Goal: Task Accomplishment & Management: Complete application form

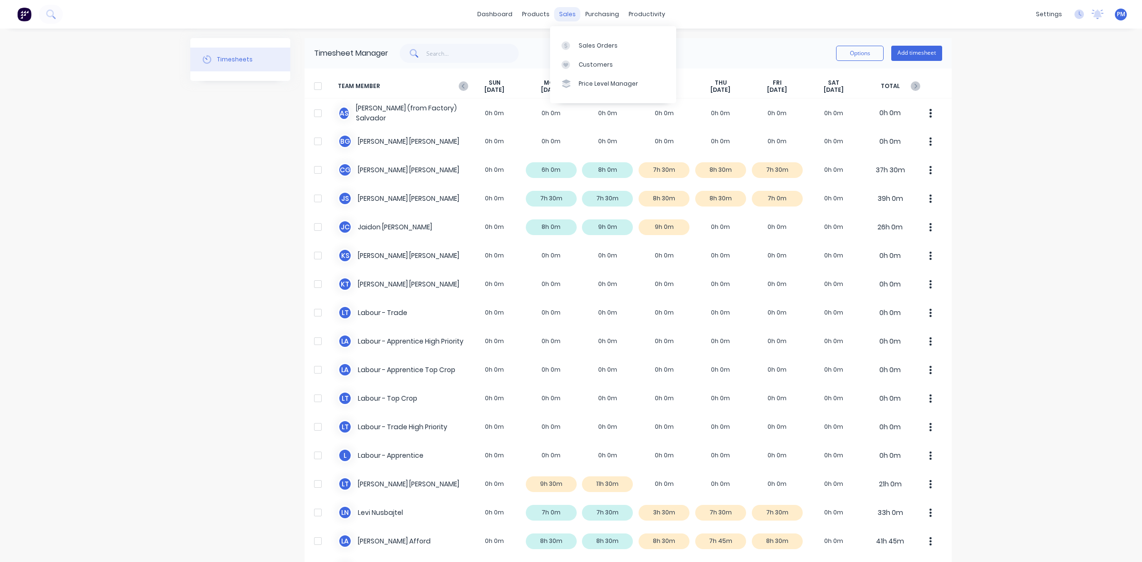
click at [562, 13] on div "sales" at bounding box center [567, 14] width 26 height 14
click at [581, 42] on div "Sales Orders" at bounding box center [597, 45] width 39 height 9
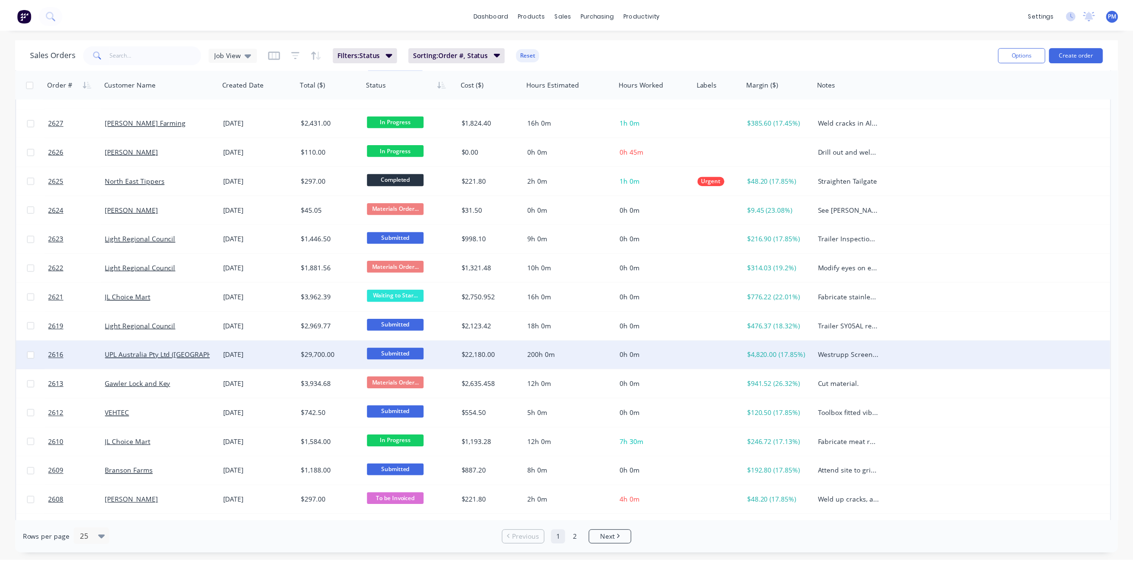
scroll to position [119, 0]
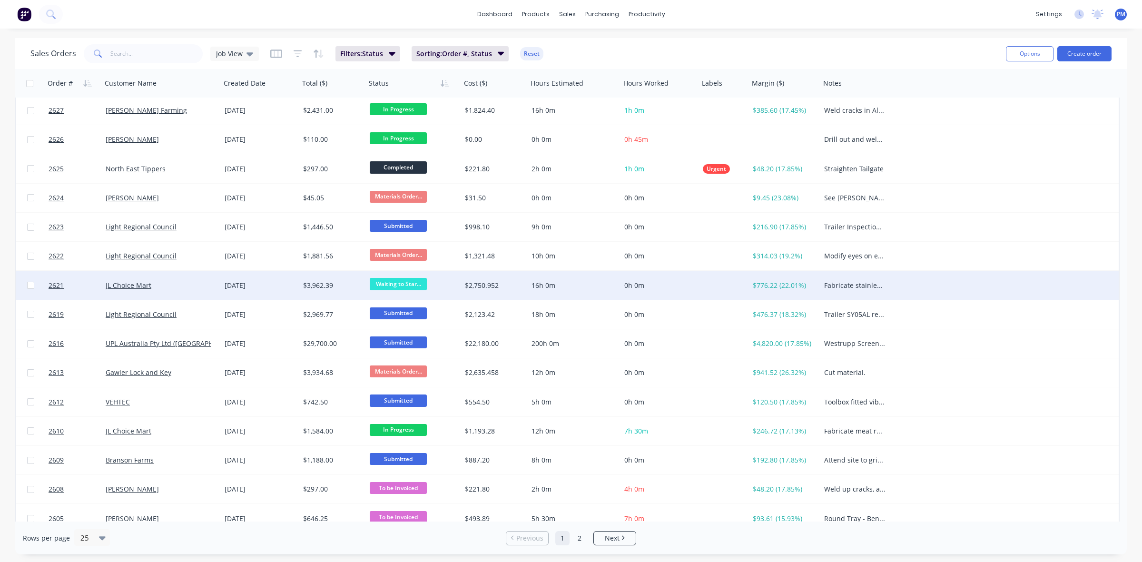
click at [181, 285] on div "JL Choice Mart" at bounding box center [159, 286] width 106 height 10
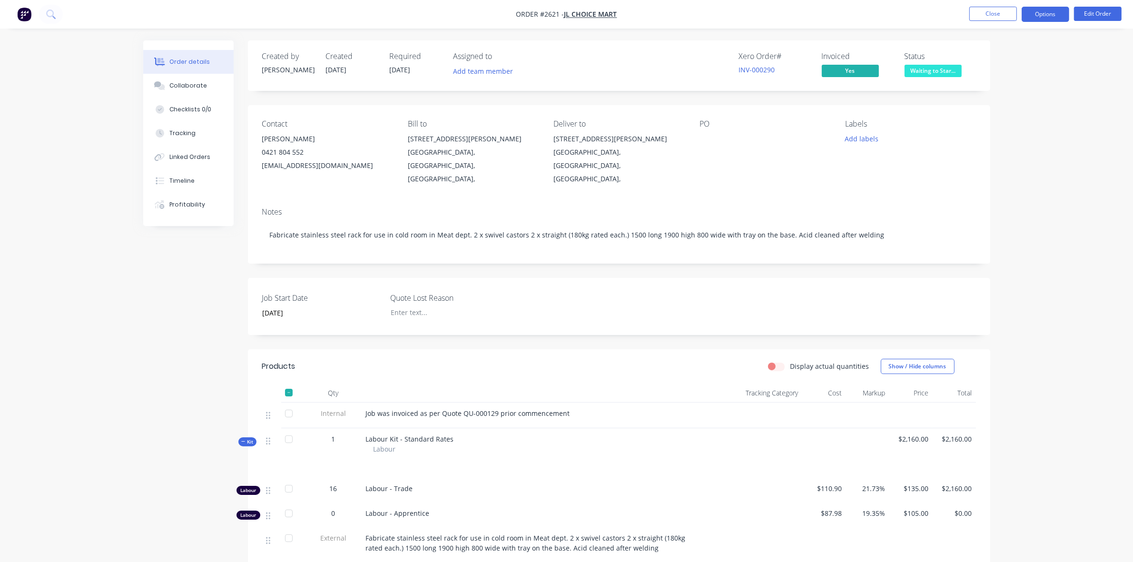
click at [1051, 12] on button "Options" at bounding box center [1045, 14] width 48 height 15
click at [998, 38] on div "EMAIL / PRINT" at bounding box center [1017, 38] width 88 height 12
click at [993, 37] on div "EMAIL / PRINT" at bounding box center [1017, 38] width 88 height 12
click at [985, 115] on div "Work Order" at bounding box center [1017, 115] width 88 height 14
click at [995, 92] on div "Without pricing" at bounding box center [1017, 96] width 88 height 14
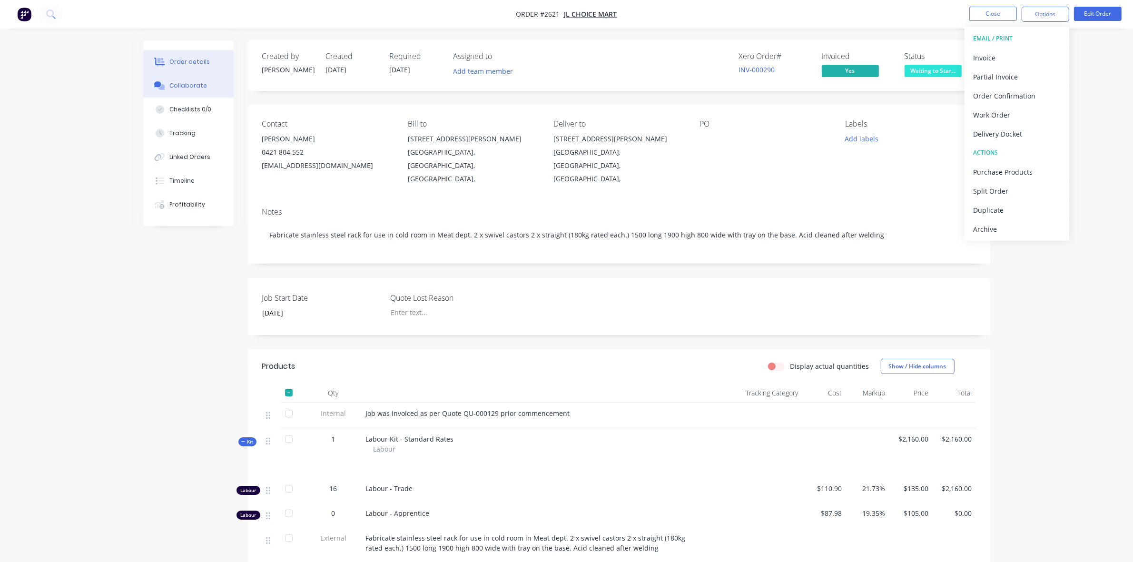
click at [189, 85] on div "Collaborate" at bounding box center [188, 85] width 38 height 9
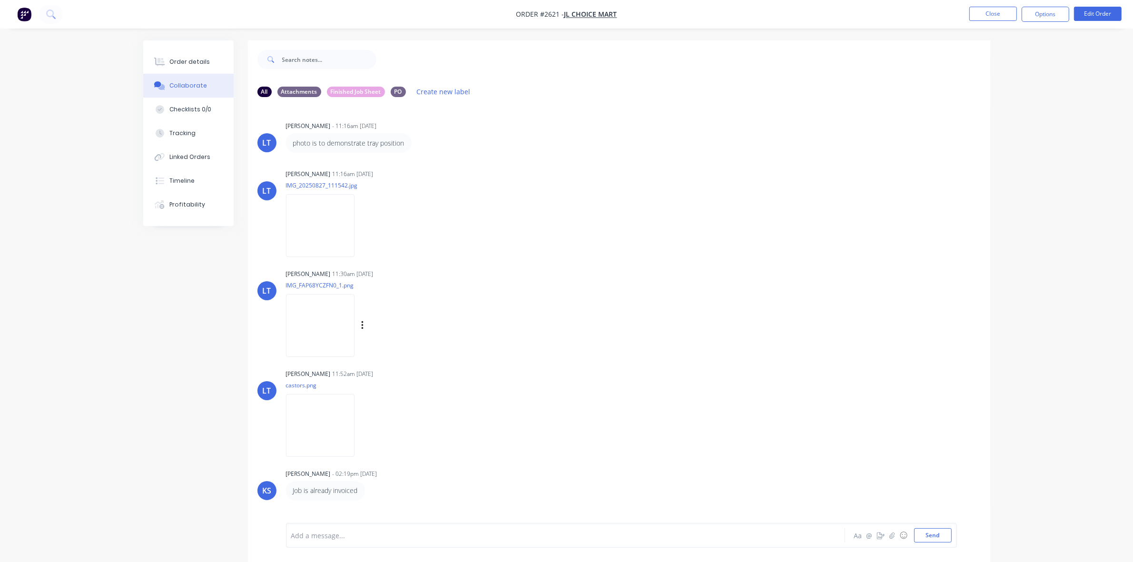
click at [312, 308] on img at bounding box center [320, 325] width 68 height 62
click at [314, 226] on img at bounding box center [320, 225] width 68 height 62
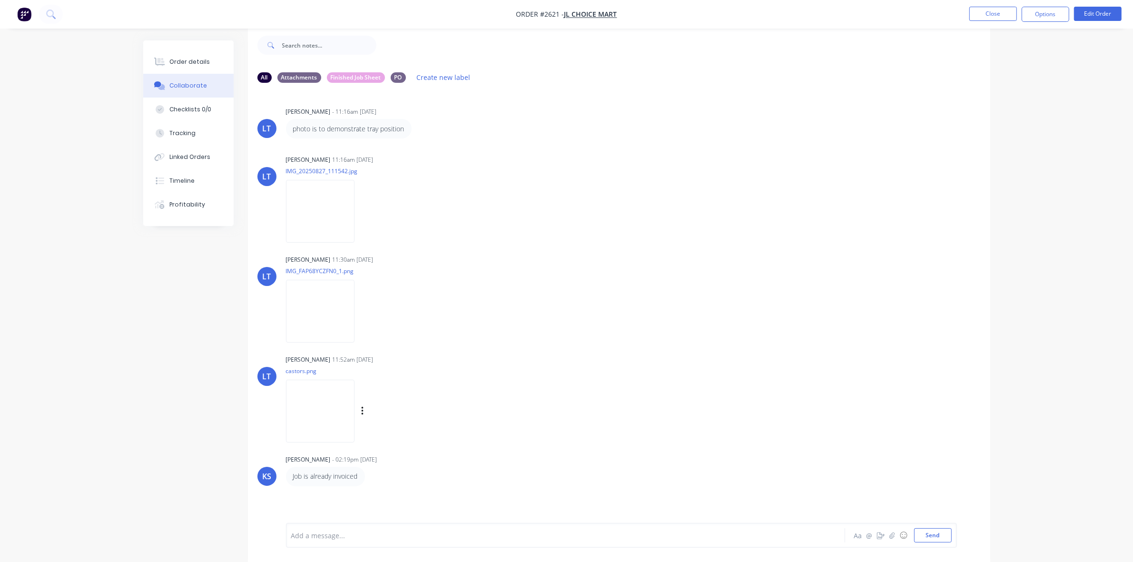
click at [337, 413] on img at bounding box center [320, 411] width 68 height 62
click at [323, 303] on img at bounding box center [320, 311] width 68 height 62
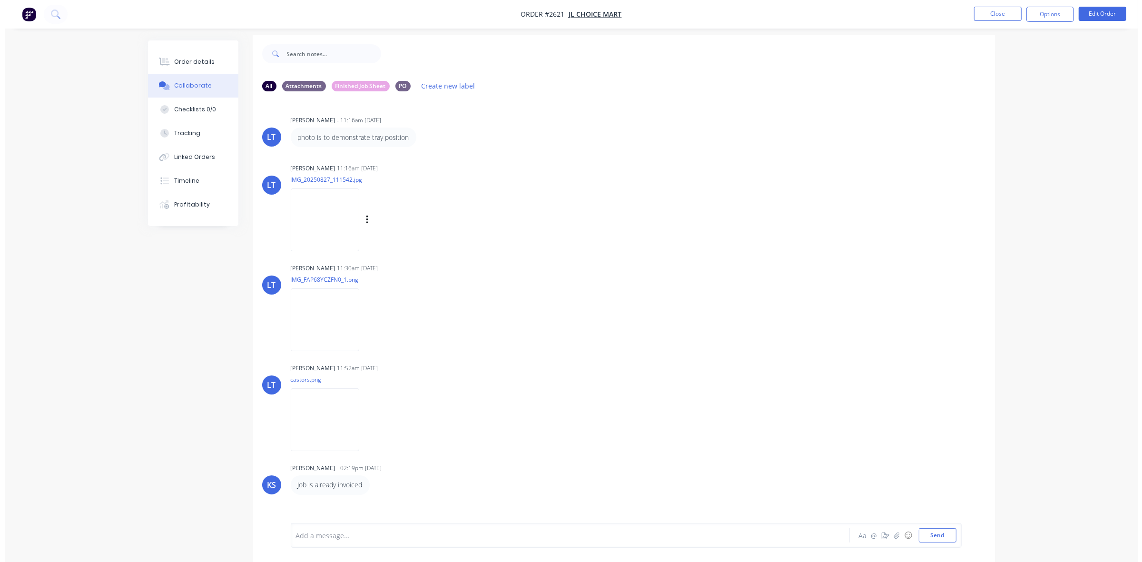
scroll to position [0, 0]
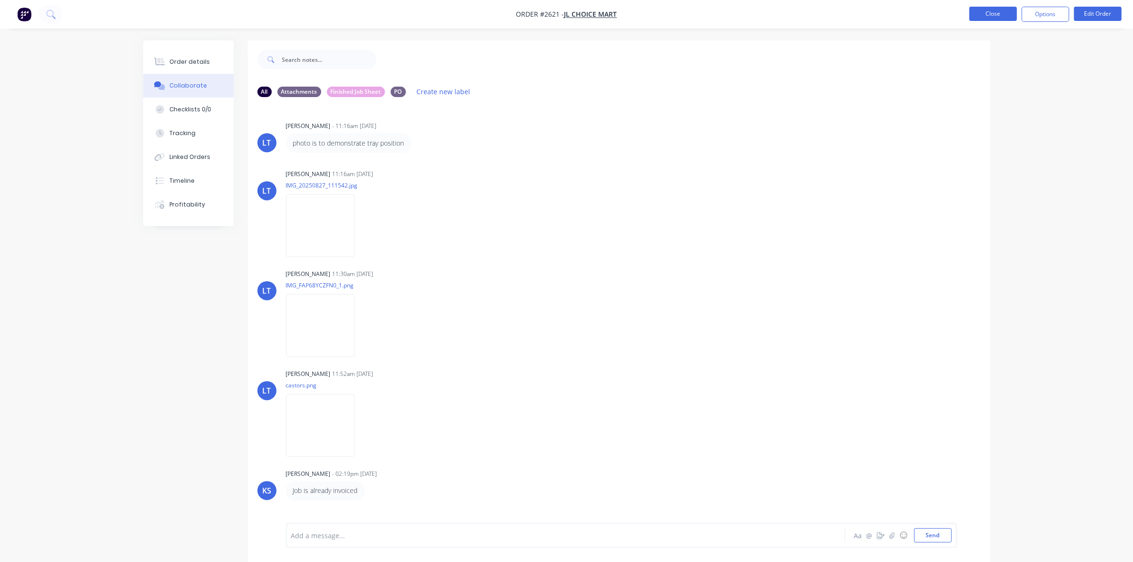
click at [1004, 15] on button "Close" at bounding box center [993, 14] width 48 height 14
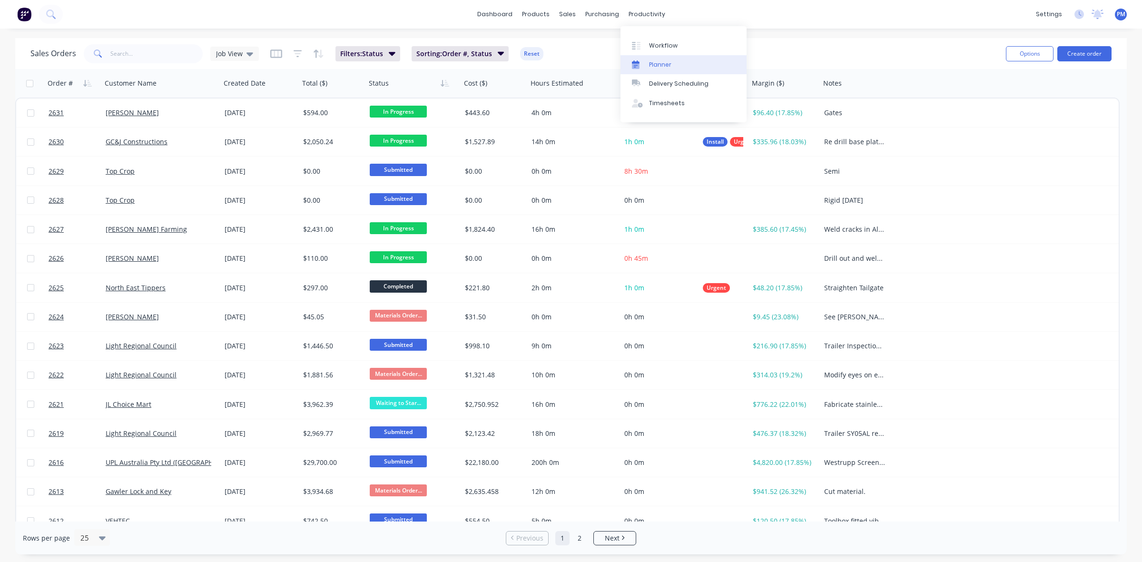
click at [658, 62] on div "Planner" at bounding box center [660, 64] width 22 height 9
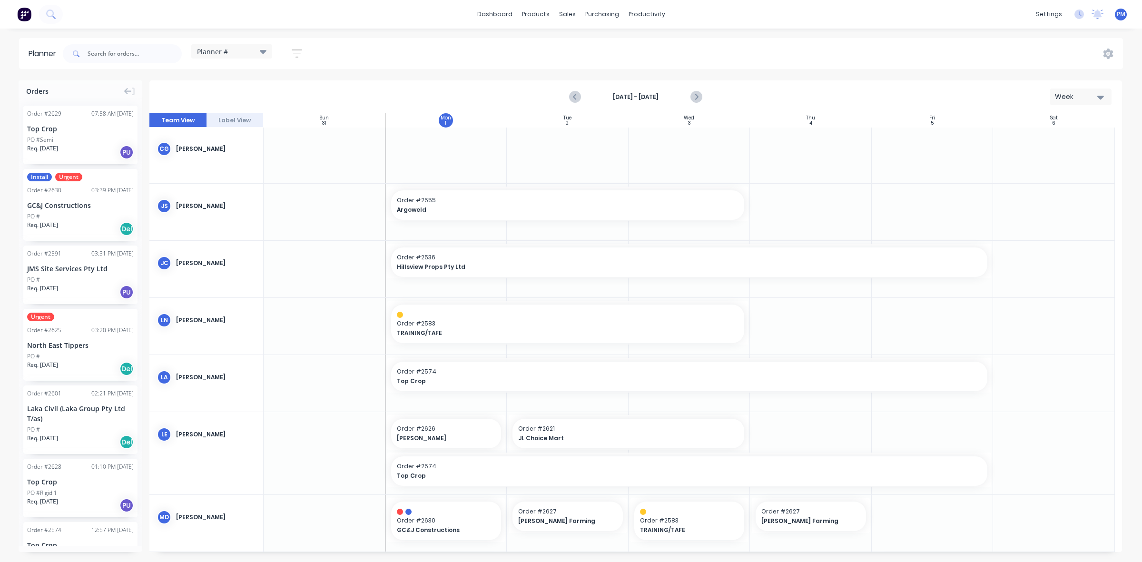
scroll to position [119, 0]
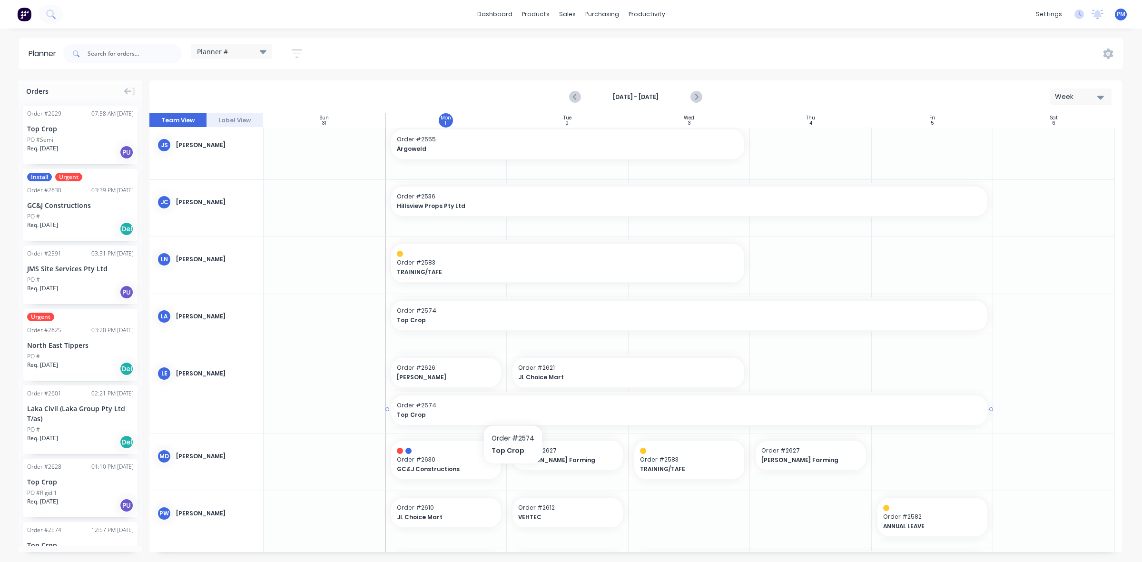
click at [512, 408] on span "Order # 2574" at bounding box center [689, 405] width 585 height 9
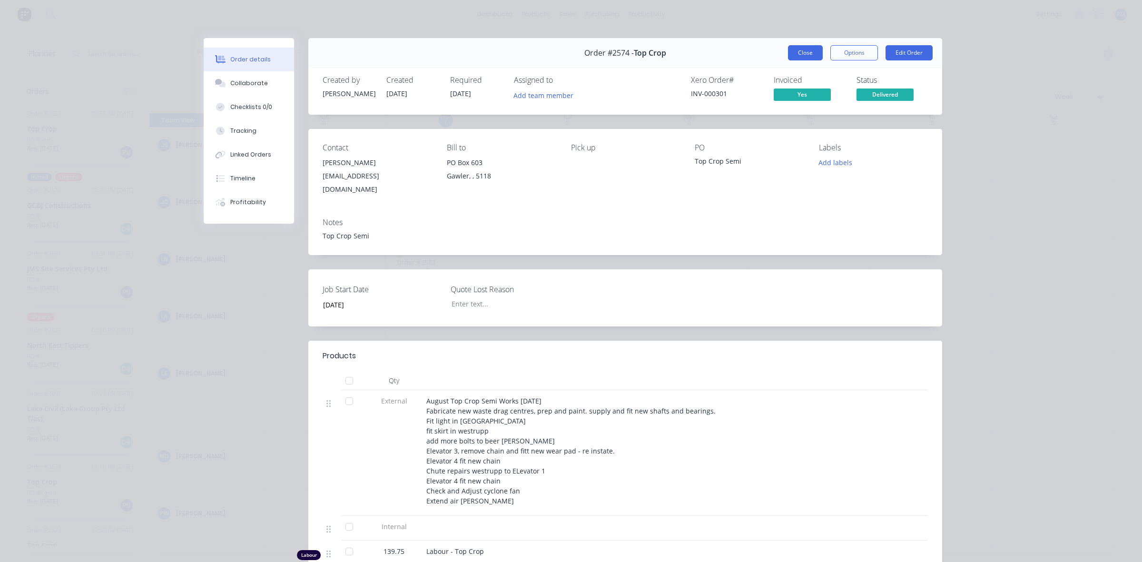
click at [798, 56] on button "Close" at bounding box center [805, 52] width 35 height 15
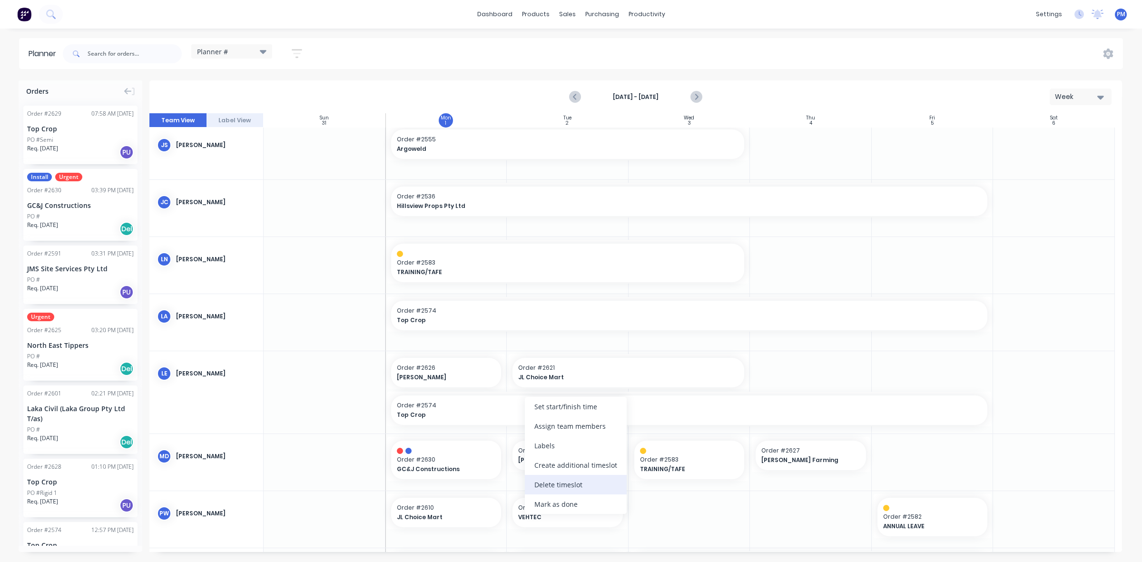
click at [548, 484] on div "Delete timeslot" at bounding box center [576, 485] width 102 height 20
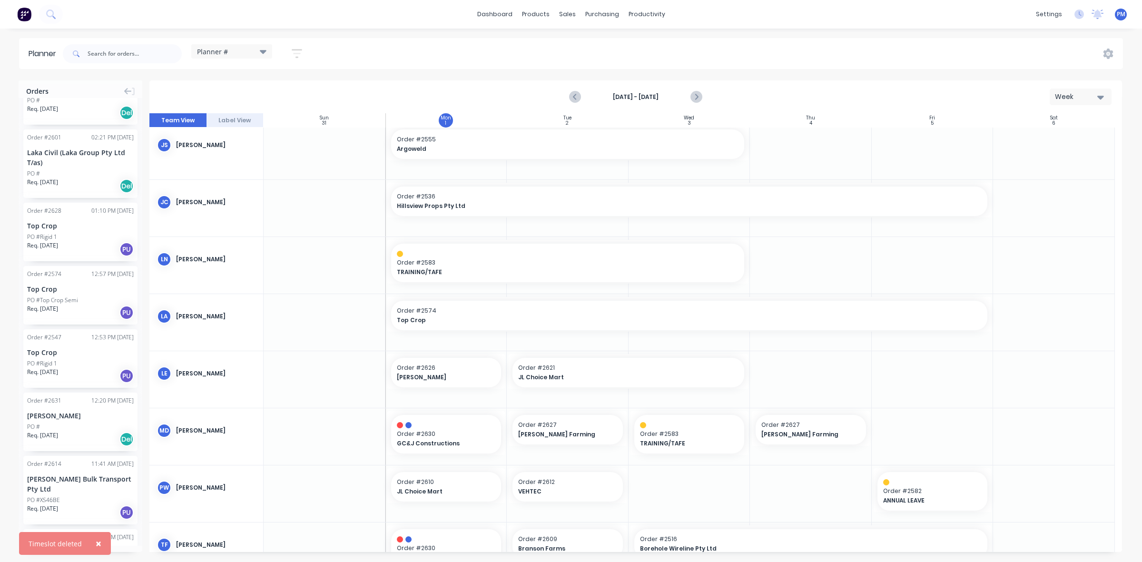
scroll to position [297, 0]
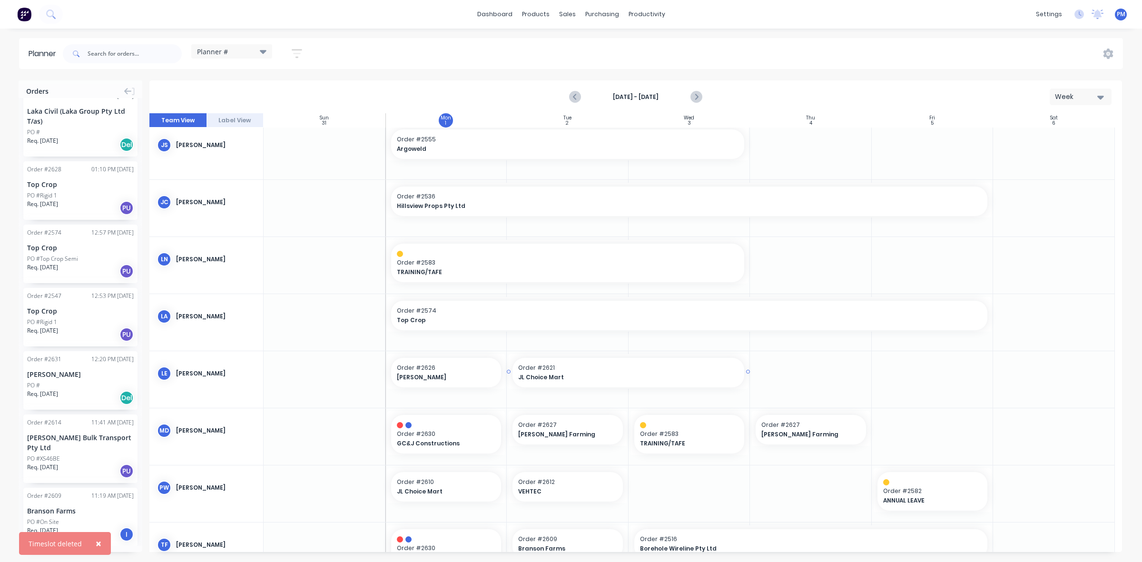
click at [613, 372] on div "JL Choice Mart" at bounding box center [628, 376] width 220 height 9
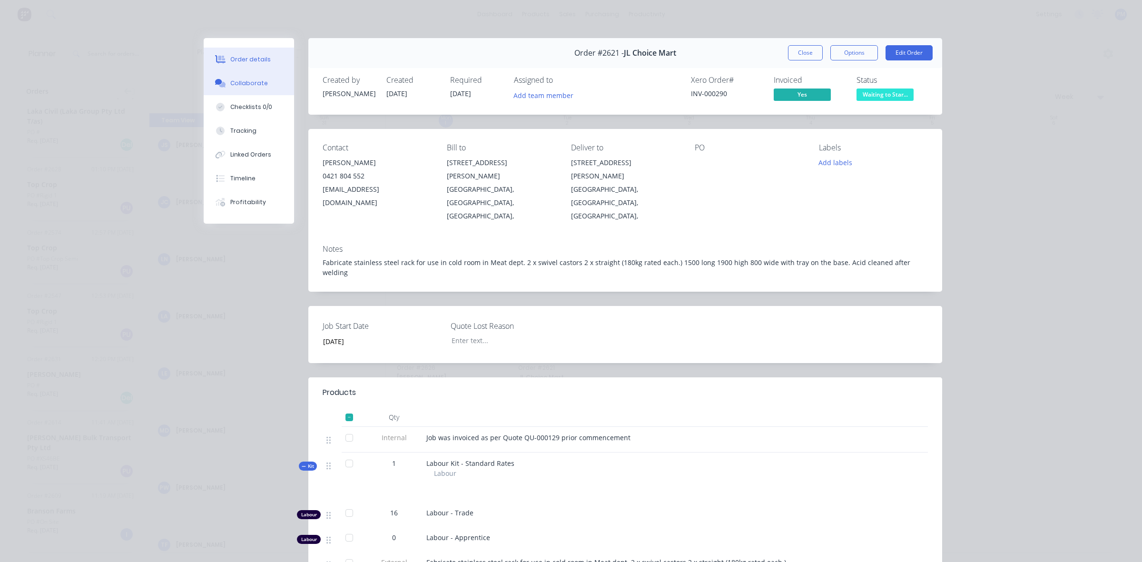
click at [248, 84] on div "Collaborate" at bounding box center [249, 83] width 38 height 9
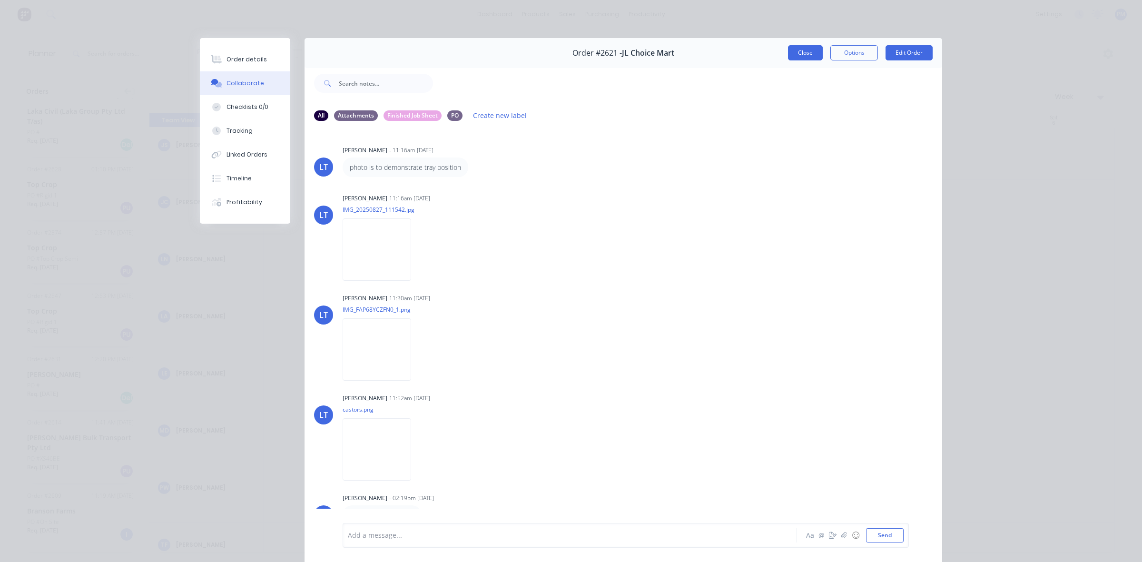
click at [811, 52] on button "Close" at bounding box center [805, 52] width 35 height 15
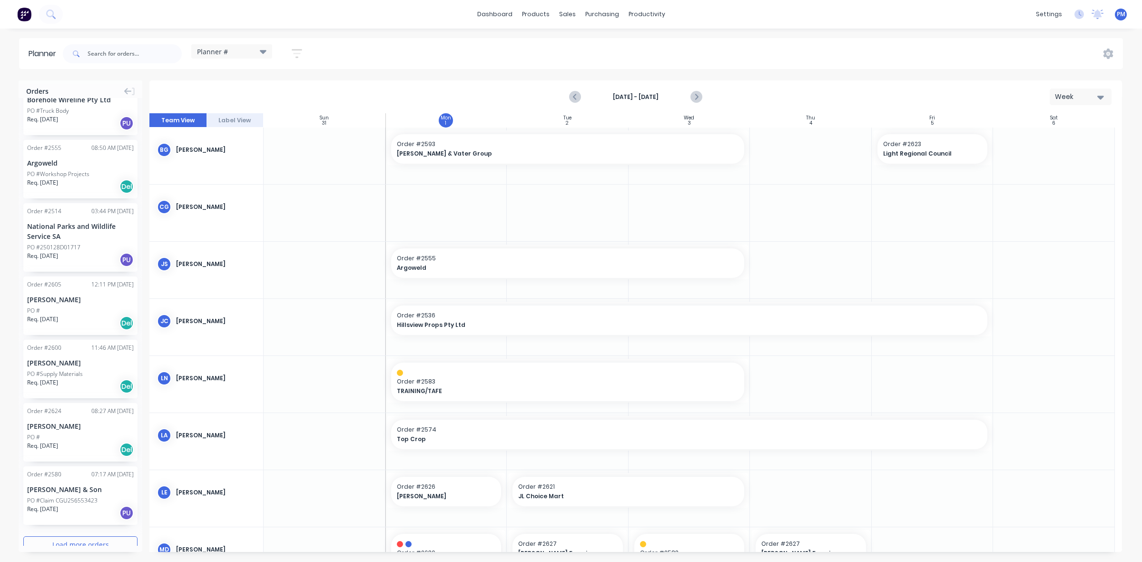
scroll to position [902, 0]
click at [76, 532] on button "Load more orders" at bounding box center [80, 540] width 114 height 17
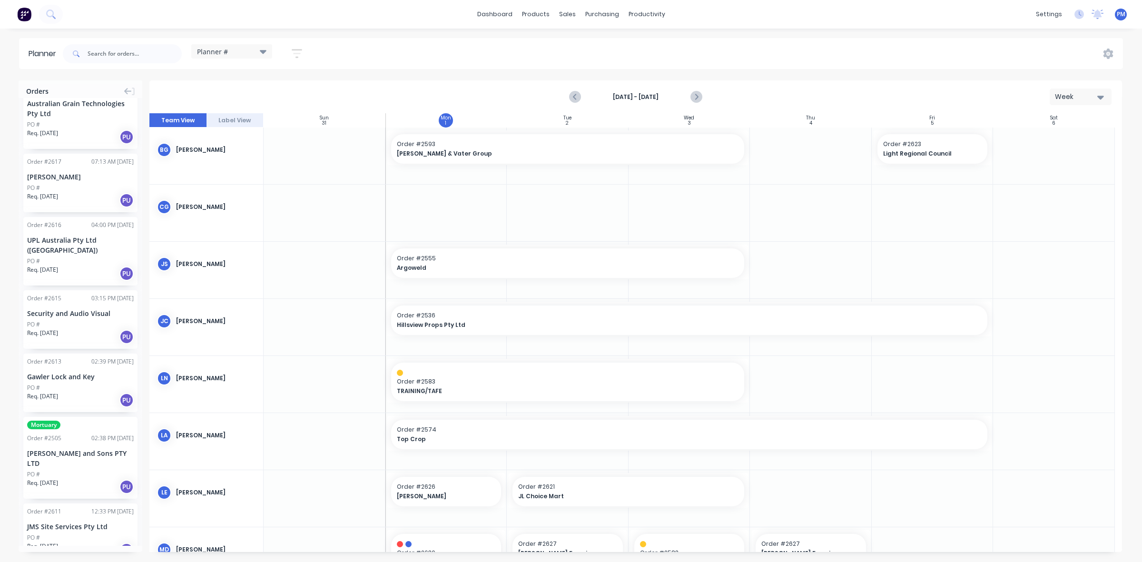
scroll to position [2255, 0]
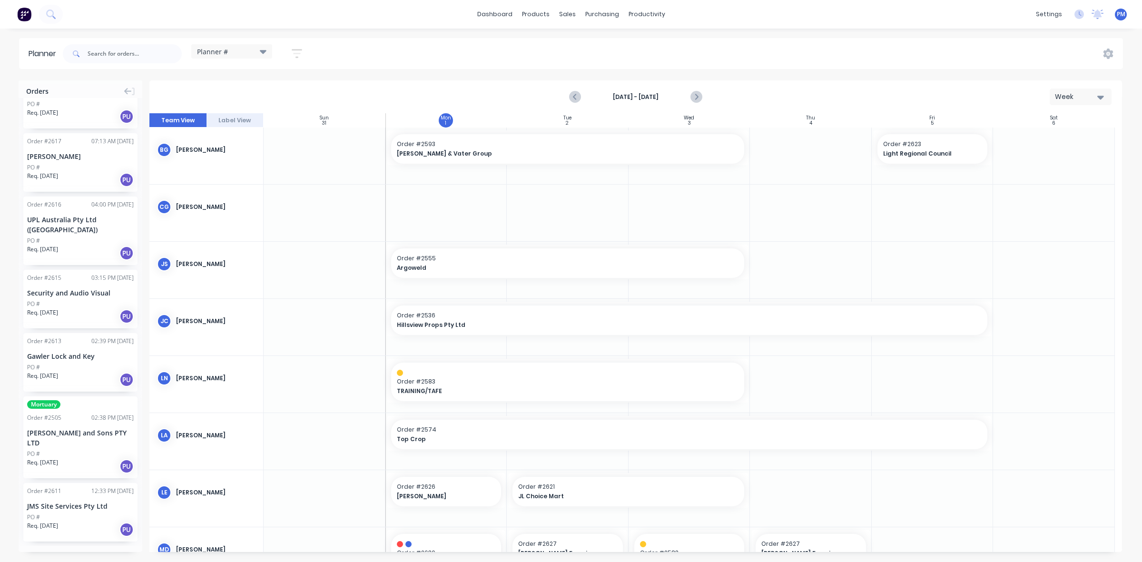
click at [65, 553] on button "Load more orders" at bounding box center [80, 561] width 114 height 17
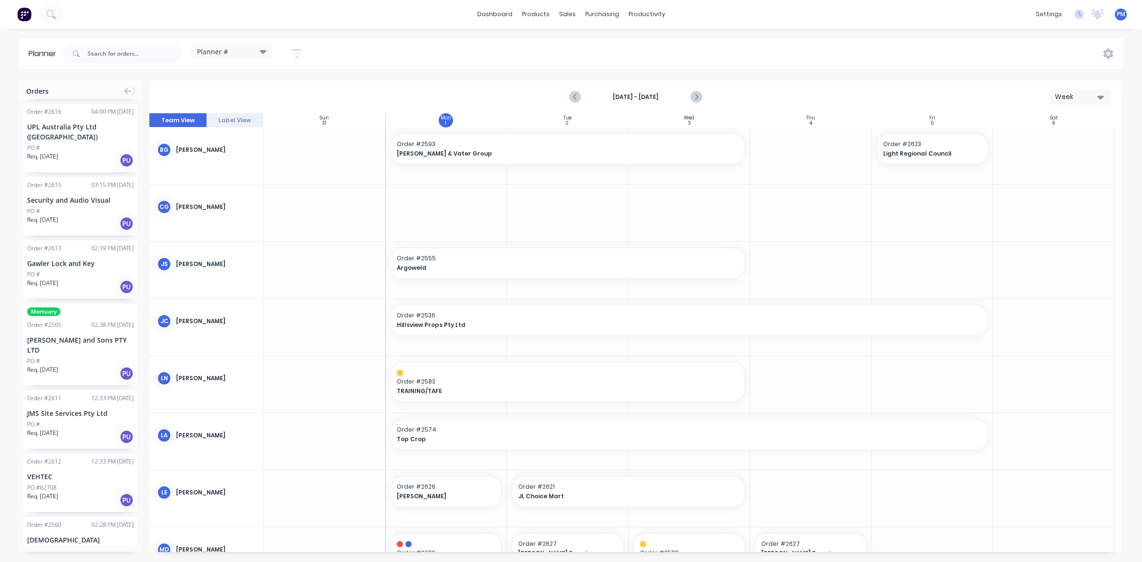
scroll to position [2374, 0]
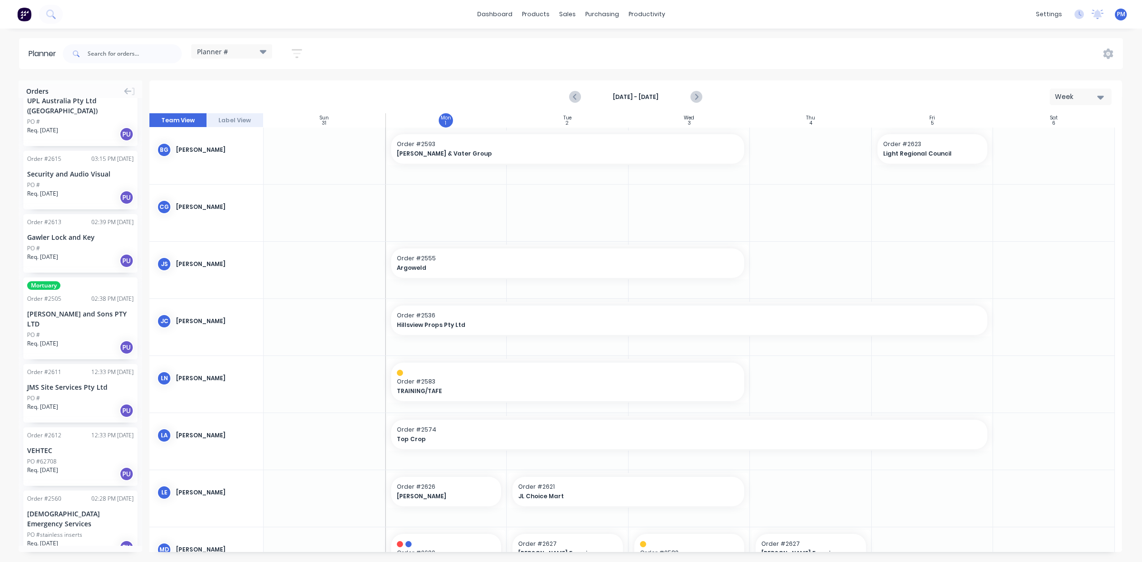
click at [74, 457] on div "PO #62708" at bounding box center [80, 461] width 107 height 9
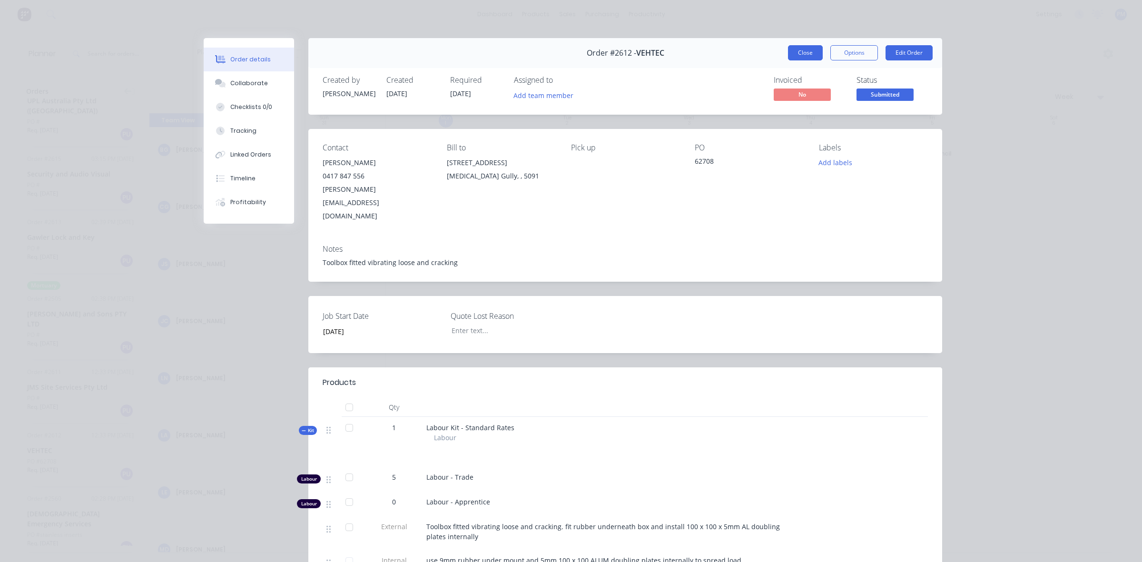
click at [804, 54] on button "Close" at bounding box center [805, 52] width 35 height 15
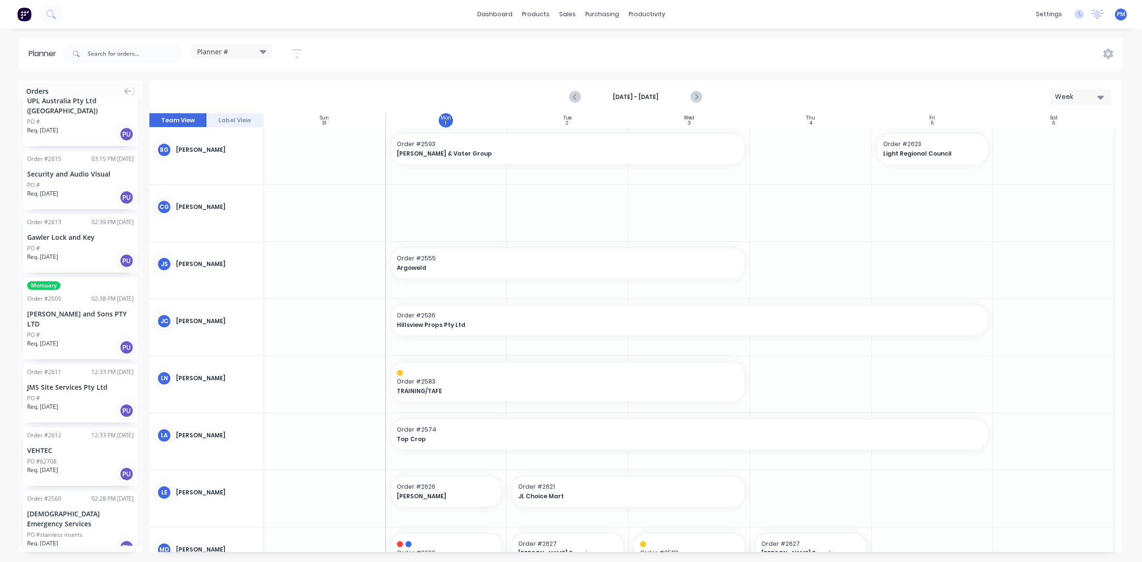
scroll to position [902, 0]
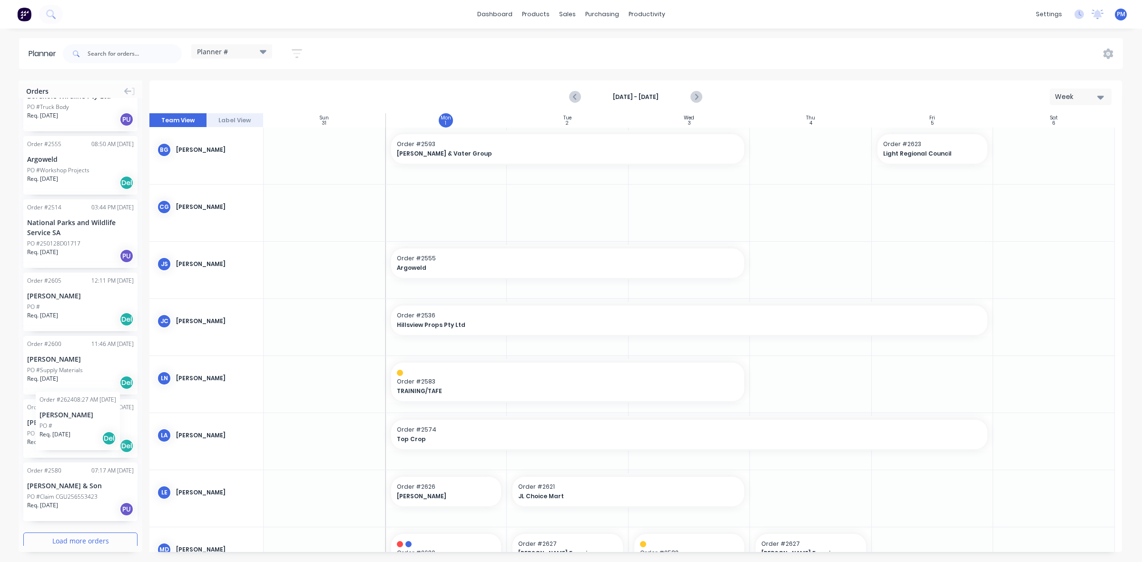
drag, startPoint x: 45, startPoint y: 417, endPoint x: 36, endPoint y: 384, distance: 33.7
click at [44, 532] on button "Load more orders" at bounding box center [80, 540] width 114 height 17
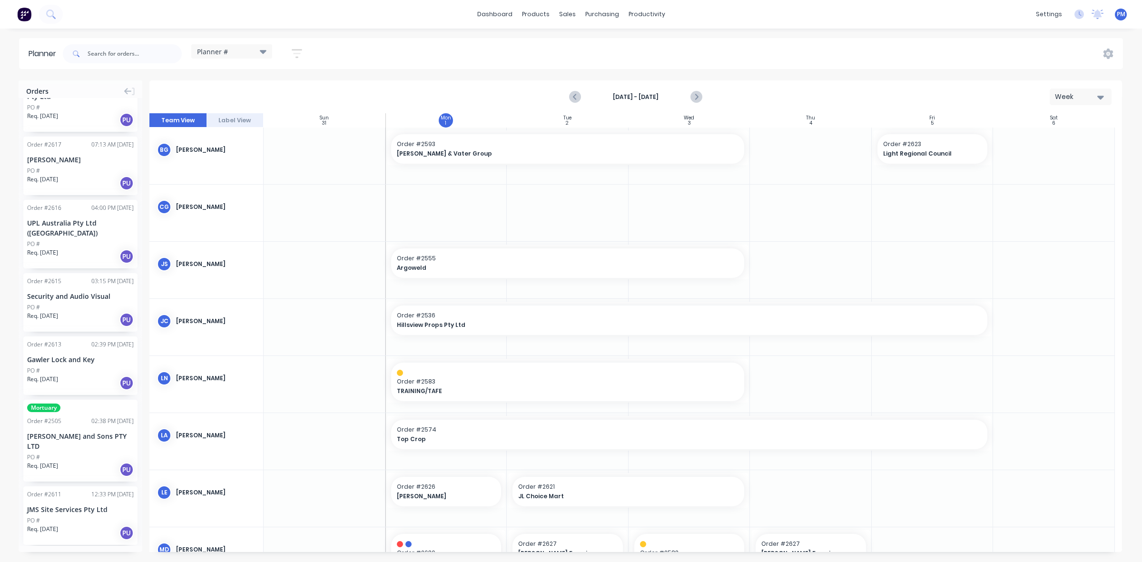
scroll to position [2255, 0]
click at [59, 553] on button "Load more orders" at bounding box center [80, 561] width 114 height 17
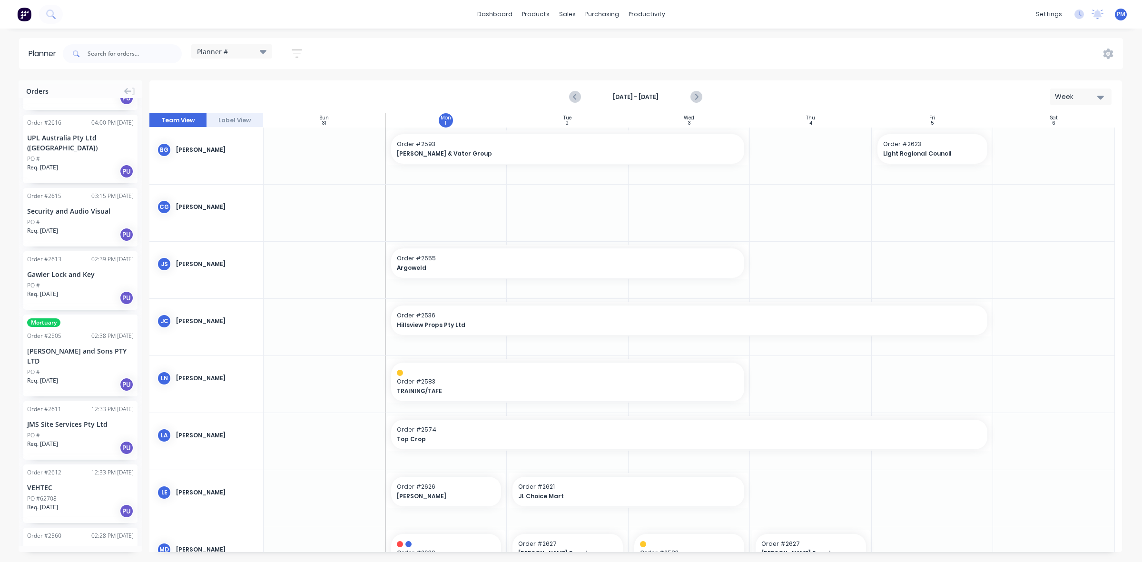
scroll to position [2374, 0]
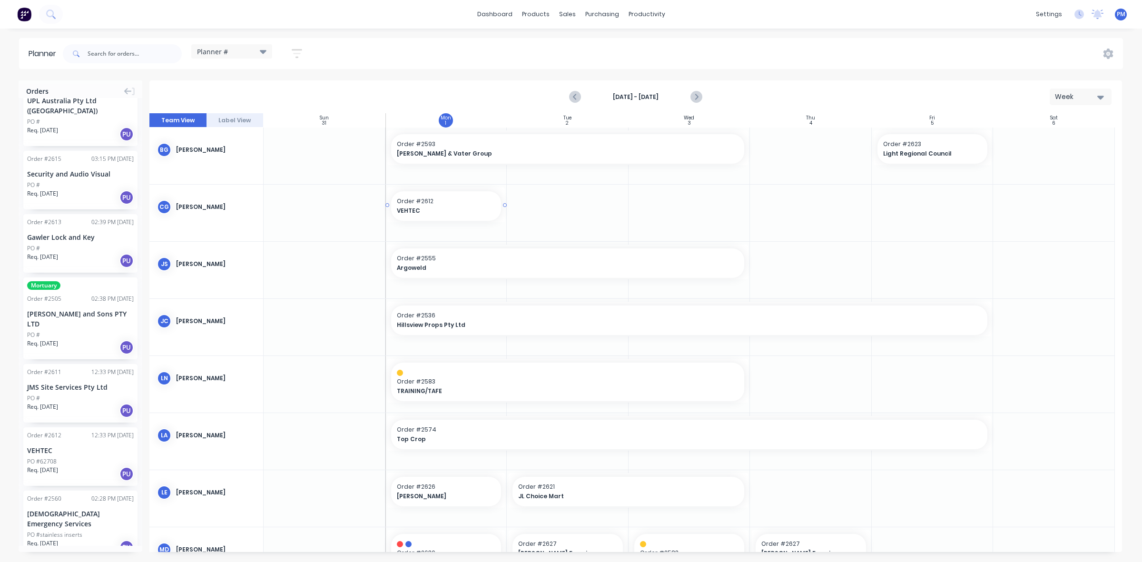
drag, startPoint x: 61, startPoint y: 424, endPoint x: 482, endPoint y: 199, distance: 477.6
click at [466, 211] on span "VEHTEC" at bounding box center [441, 210] width 89 height 9
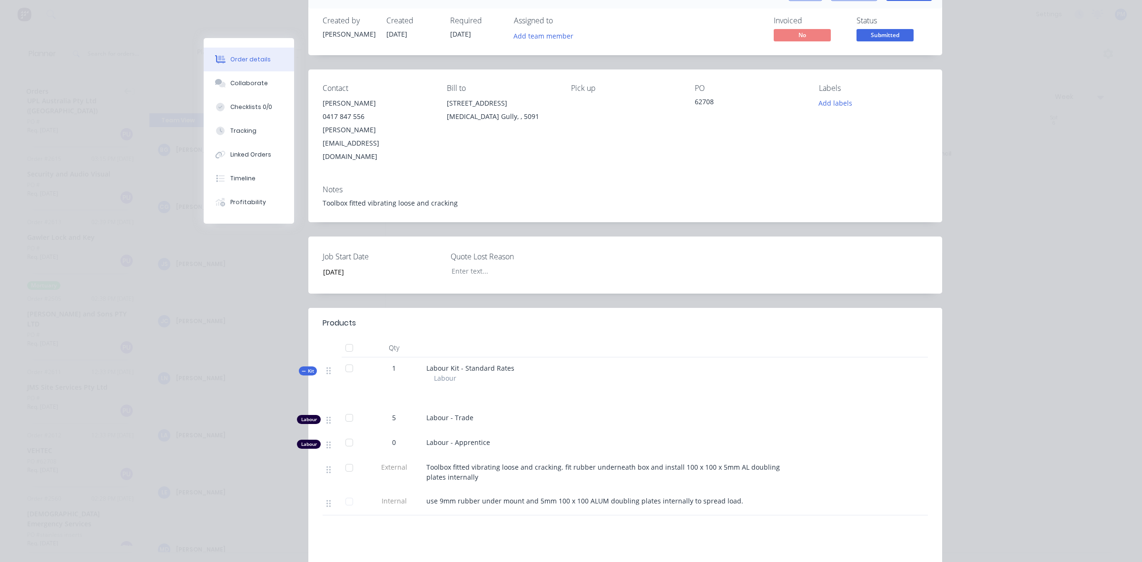
scroll to position [0, 0]
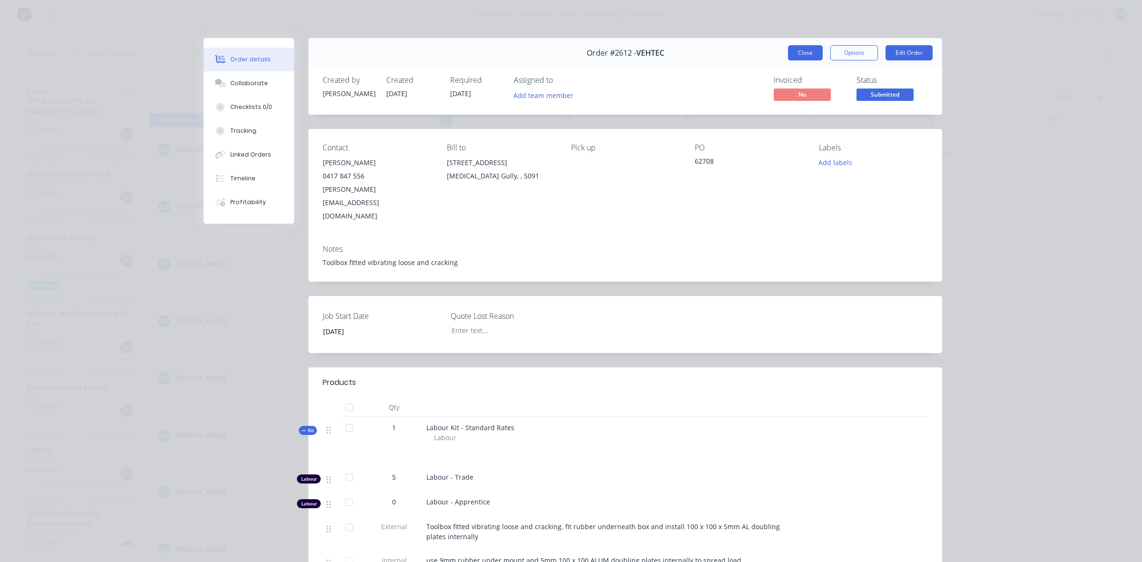
click at [800, 52] on button "Close" at bounding box center [805, 52] width 35 height 15
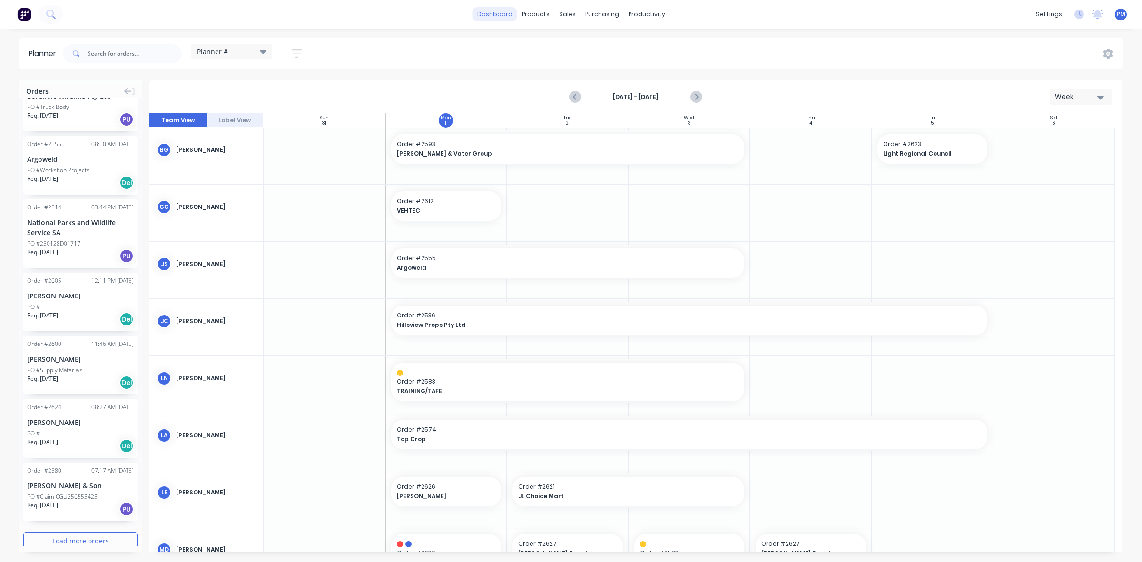
click at [499, 15] on link "dashboard" at bounding box center [494, 14] width 45 height 14
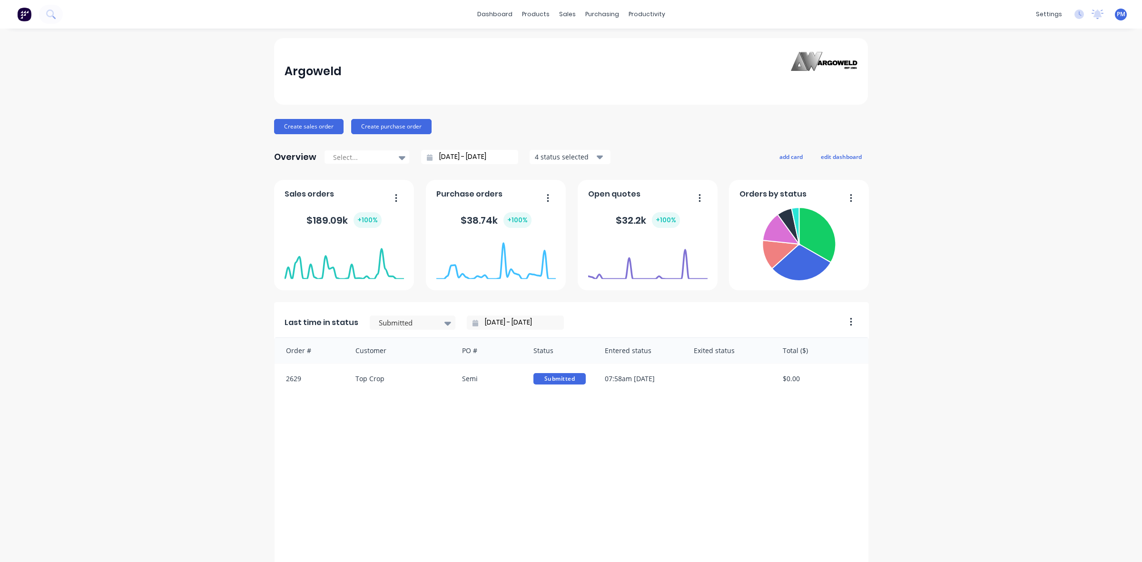
click at [389, 199] on button "button" at bounding box center [392, 198] width 20 height 15
click at [354, 261] on div "Export to Excel Format" at bounding box center [357, 261] width 73 height 14
click at [590, 41] on div "Sales Orders" at bounding box center [597, 45] width 39 height 9
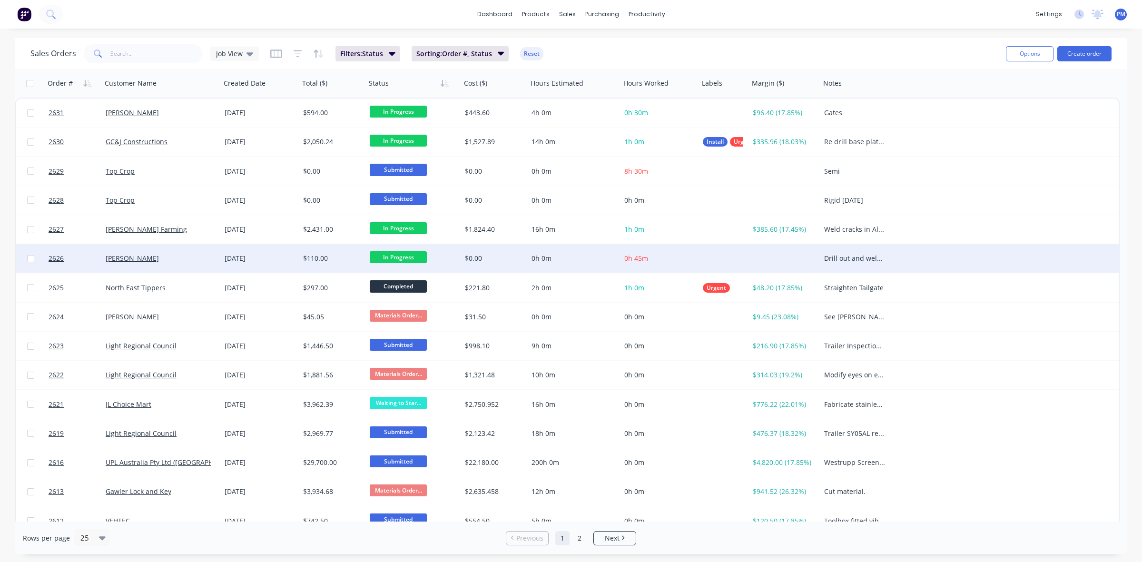
click at [387, 255] on span "In Progress" at bounding box center [398, 257] width 57 height 12
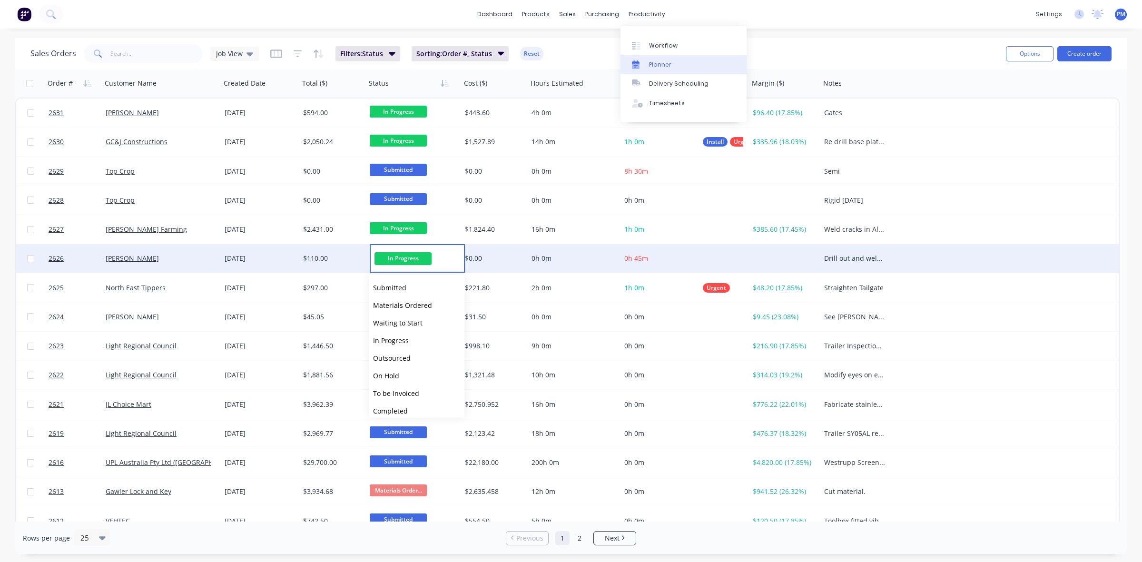
click at [663, 63] on div "Planner" at bounding box center [660, 64] width 22 height 9
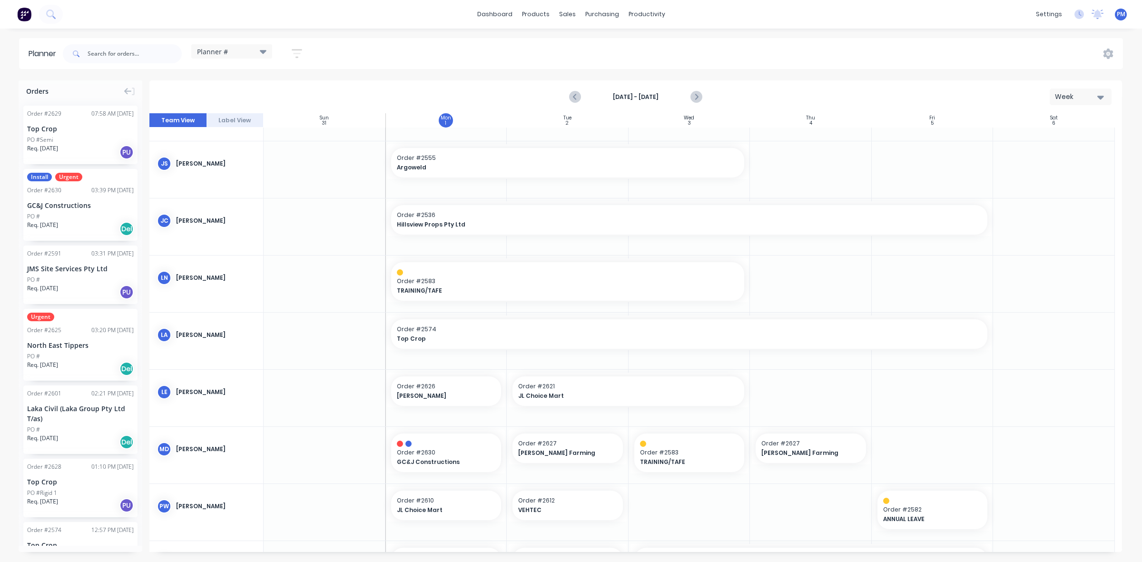
scroll to position [119, 0]
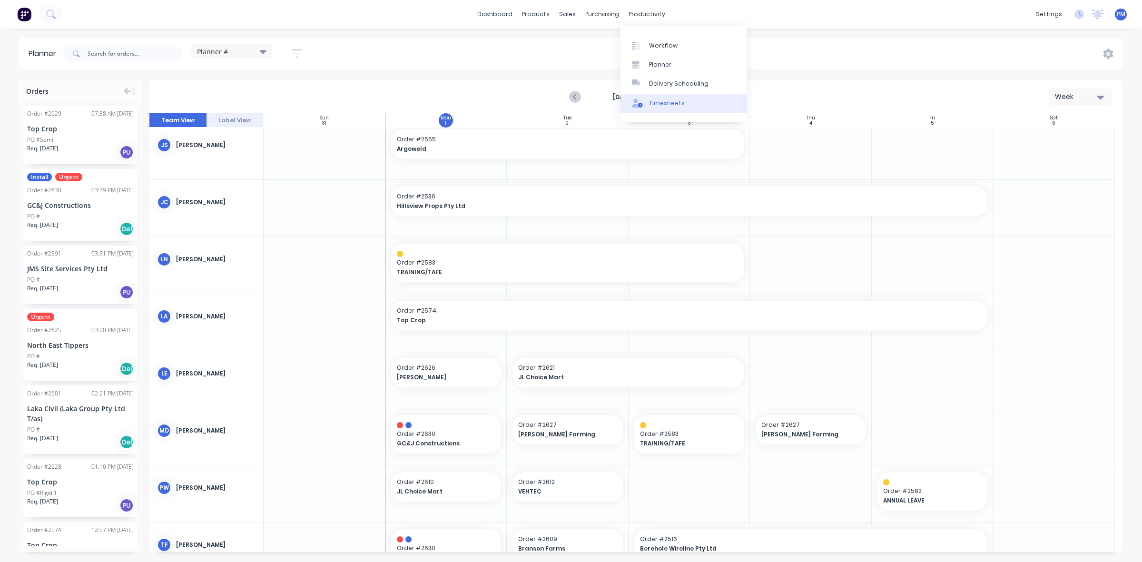
click at [652, 101] on div "Timesheets" at bounding box center [667, 103] width 36 height 9
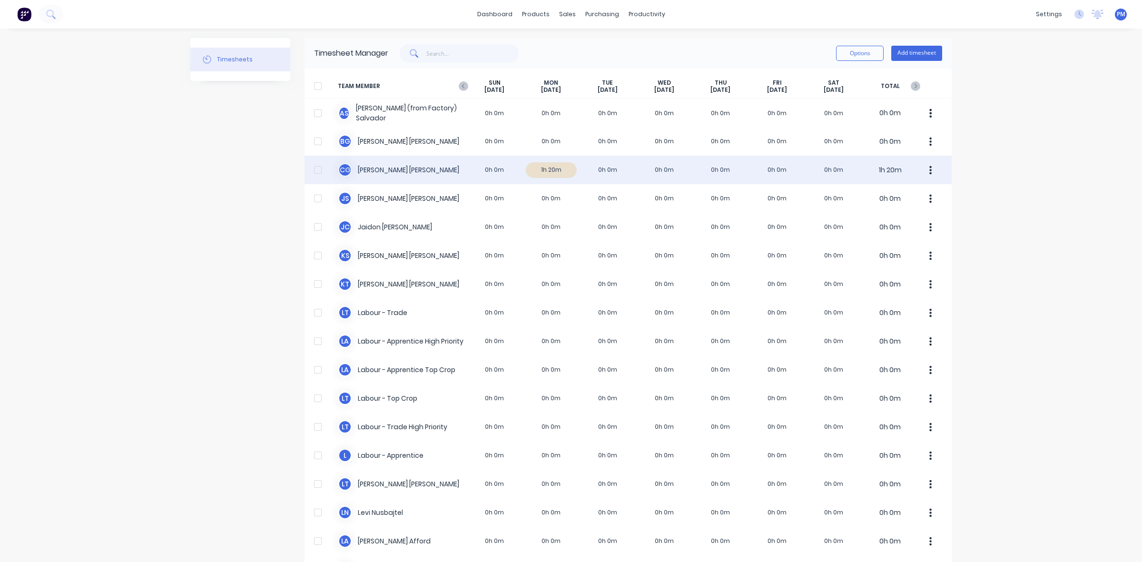
click at [559, 169] on div "C G [PERSON_NAME] 0h 0m 1h 20m 0h 0m 0h 0m 0h 0m 0h 0m 0h 0m 1h 20m" at bounding box center [627, 170] width 647 height 29
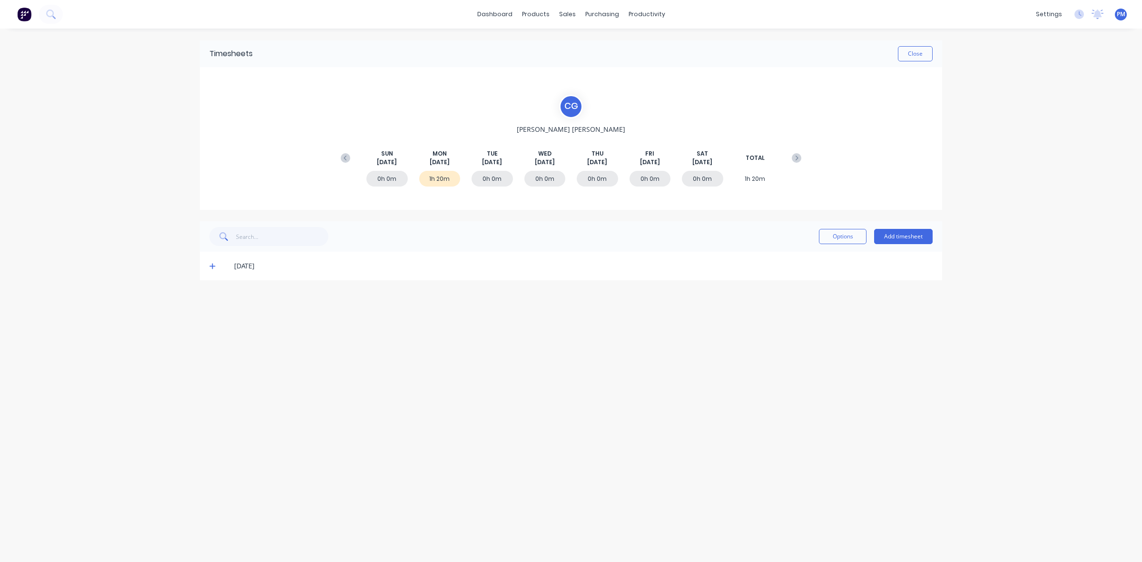
click at [211, 264] on icon at bounding box center [212, 266] width 6 height 7
click at [915, 55] on button "Close" at bounding box center [915, 53] width 35 height 15
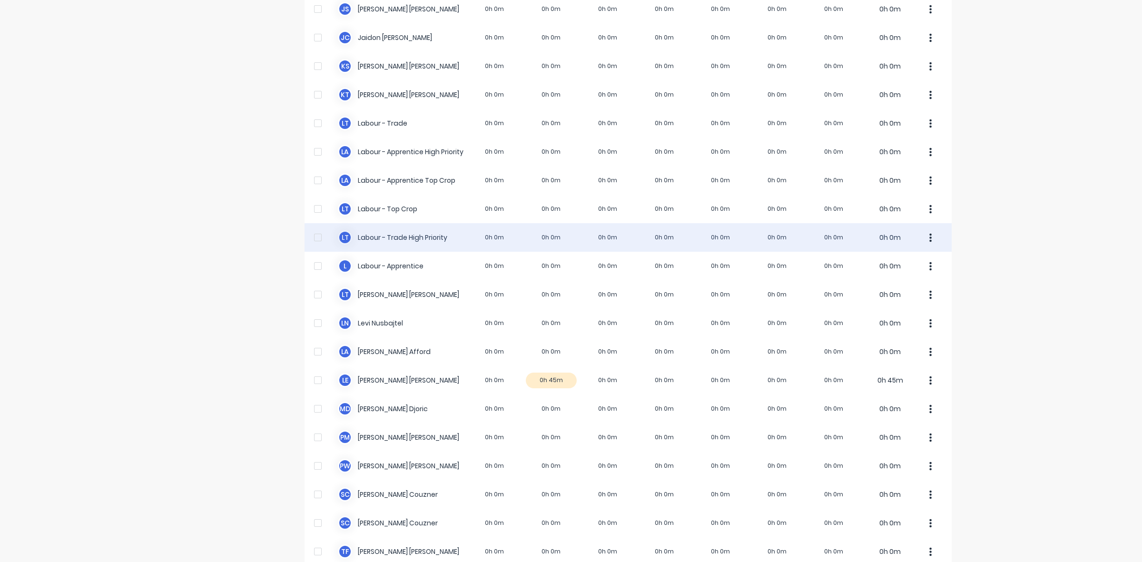
scroll to position [238, 0]
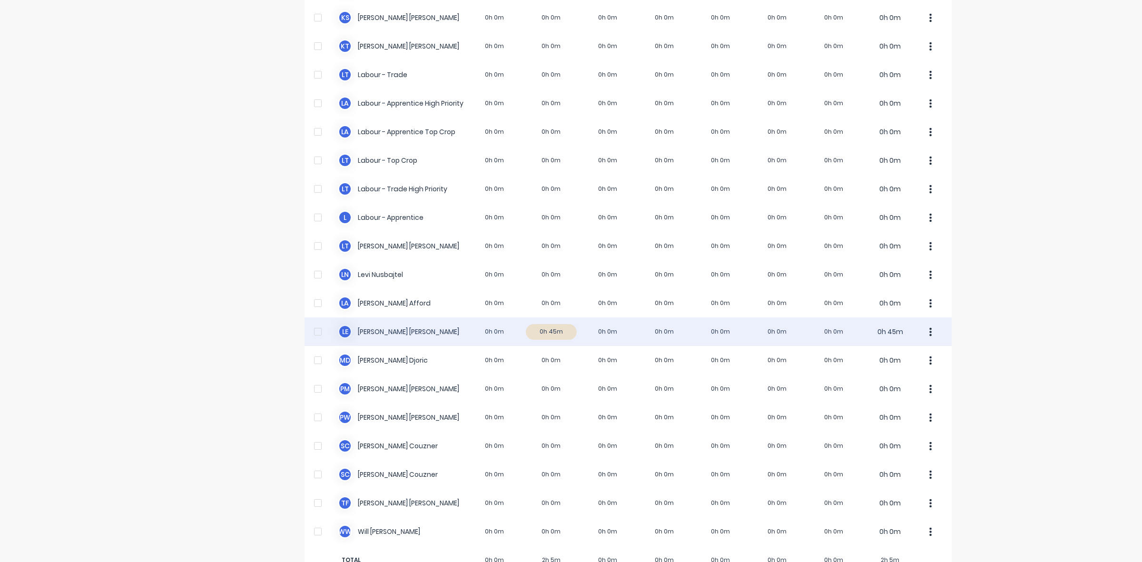
click at [563, 327] on div "L E [PERSON_NAME] 0h 0m 0h 45m 0h 0m 0h 0m 0h 0m 0h 0m 0h 0m 0h 45m" at bounding box center [627, 331] width 647 height 29
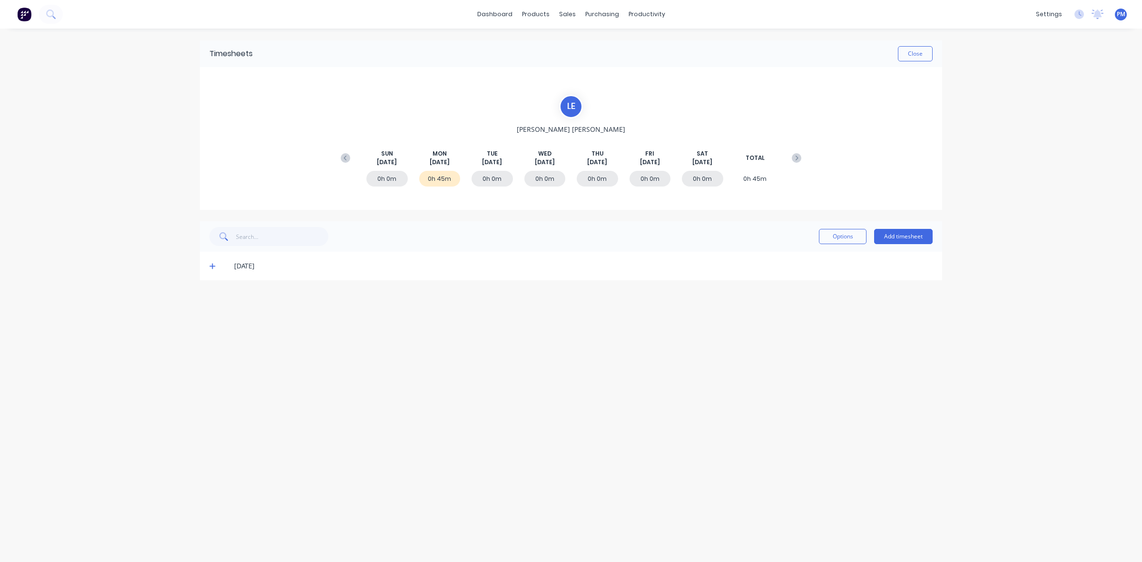
click at [215, 267] on icon at bounding box center [212, 266] width 6 height 7
click at [214, 267] on icon at bounding box center [212, 266] width 6 height 7
click at [908, 51] on button "Close" at bounding box center [915, 53] width 35 height 15
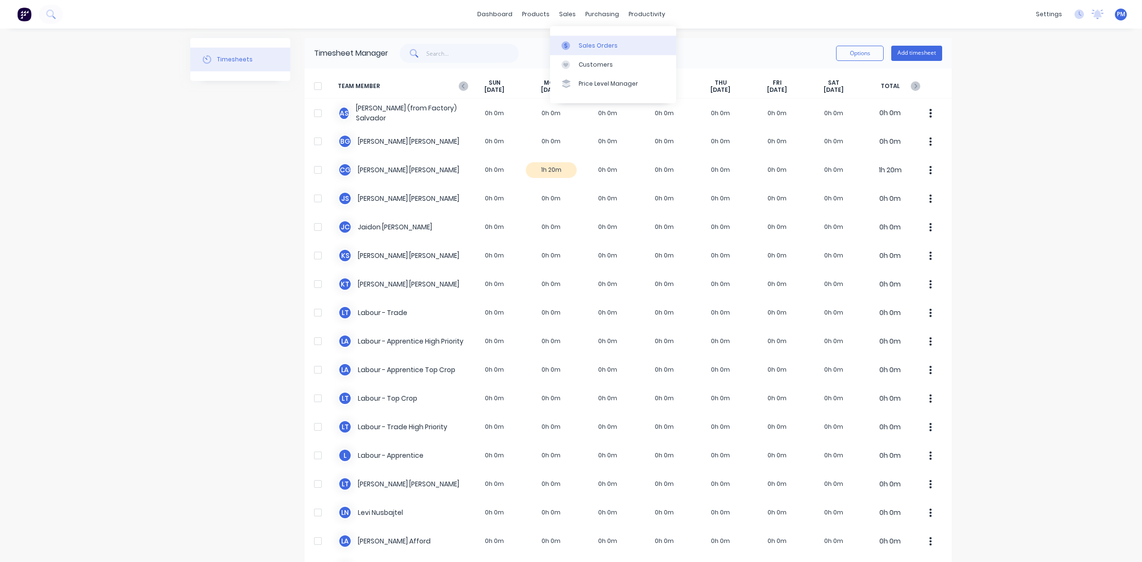
click at [591, 46] on div "Sales Orders" at bounding box center [597, 45] width 39 height 9
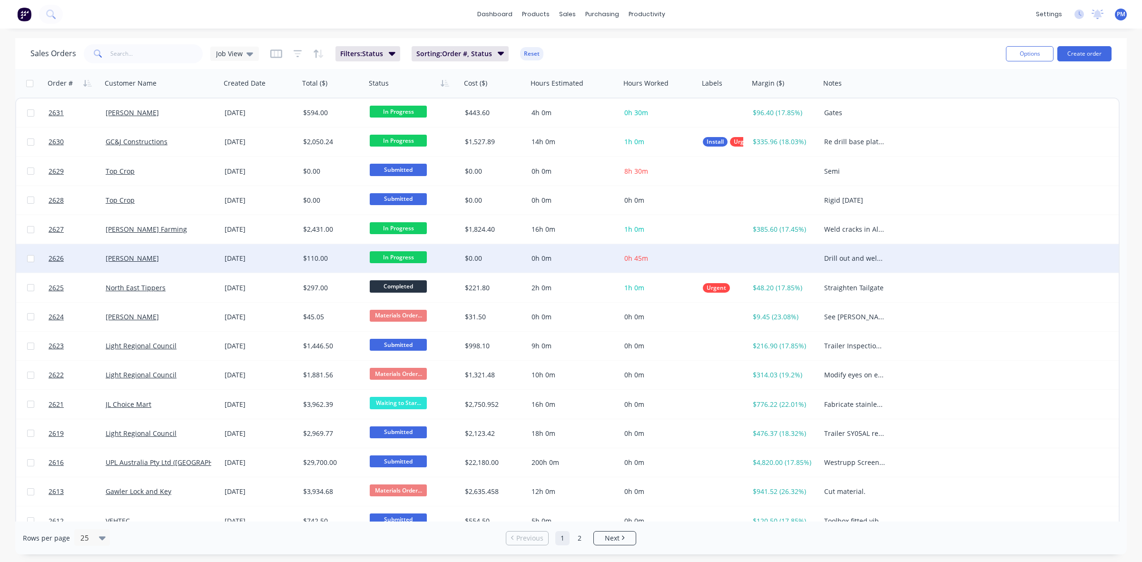
click at [389, 257] on span "In Progress" at bounding box center [398, 257] width 57 height 12
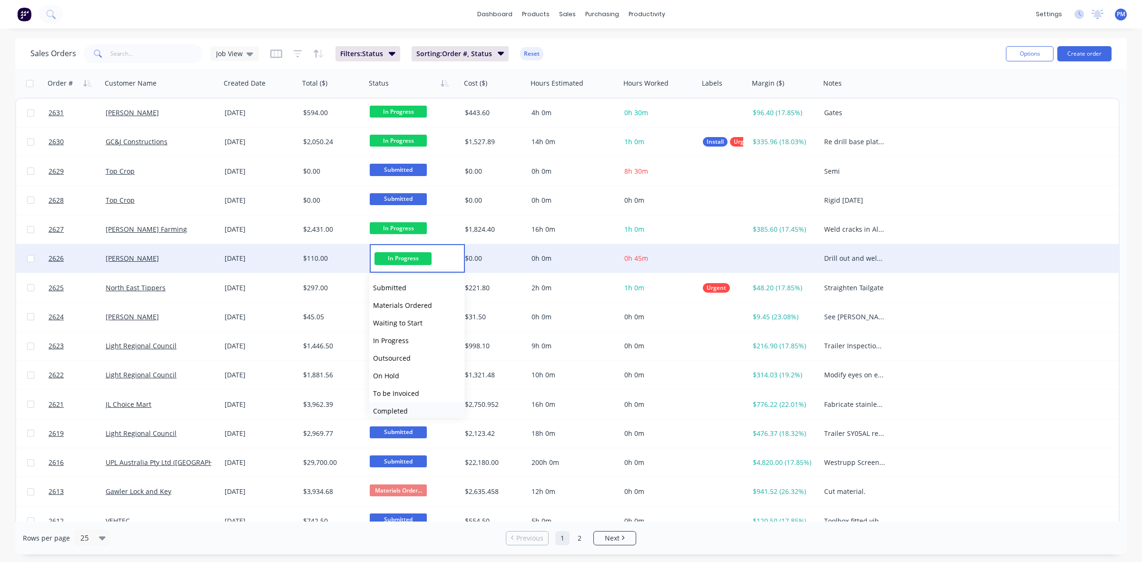
click at [383, 410] on span "Completed" at bounding box center [390, 410] width 35 height 9
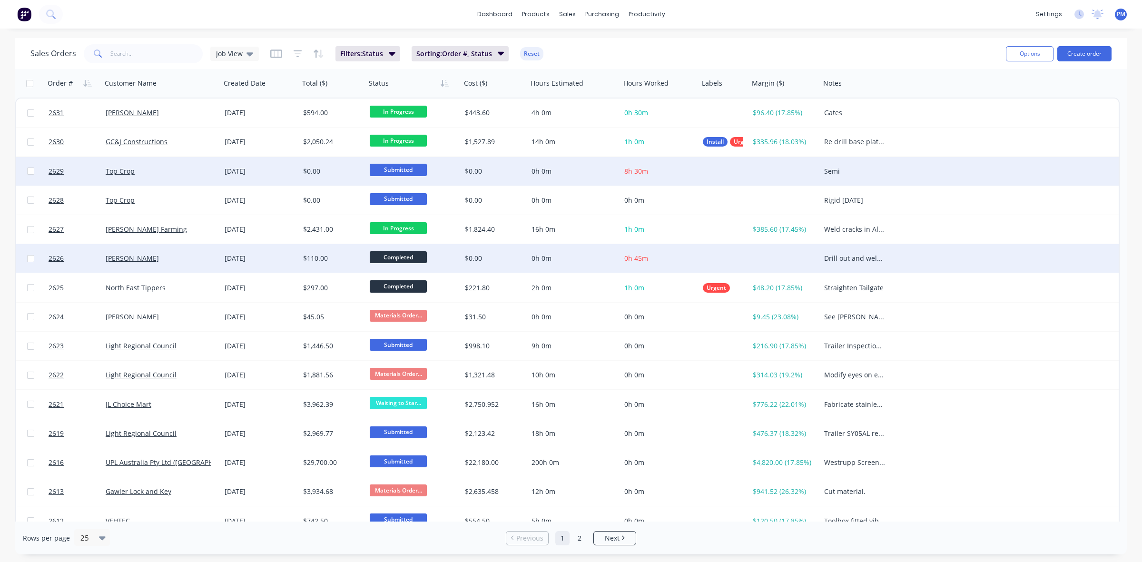
click at [397, 171] on span "Submitted" at bounding box center [398, 170] width 57 height 12
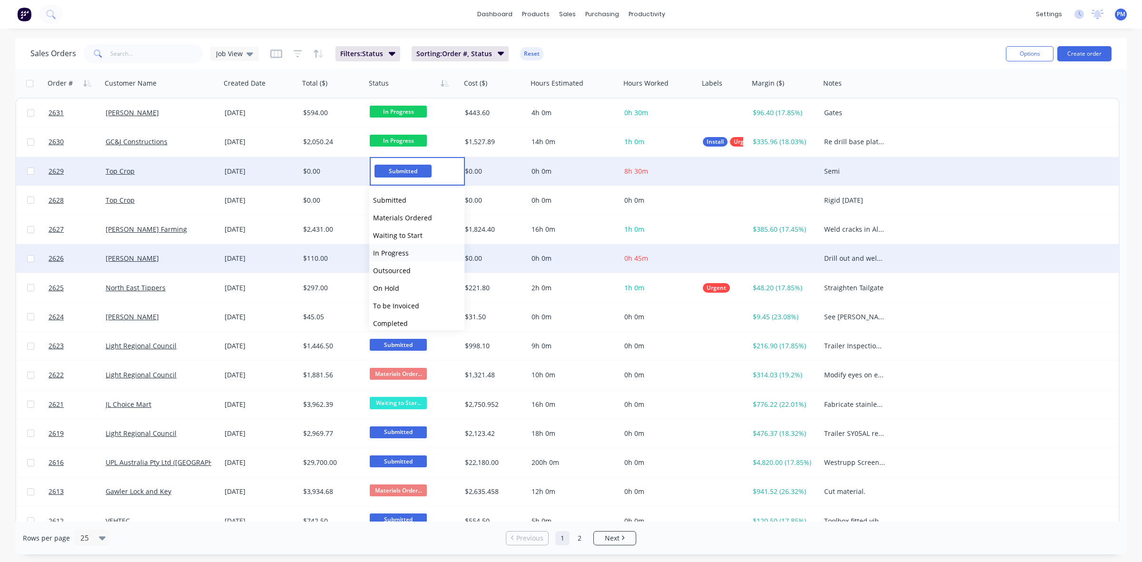
click at [391, 253] on span "In Progress" at bounding box center [391, 252] width 36 height 9
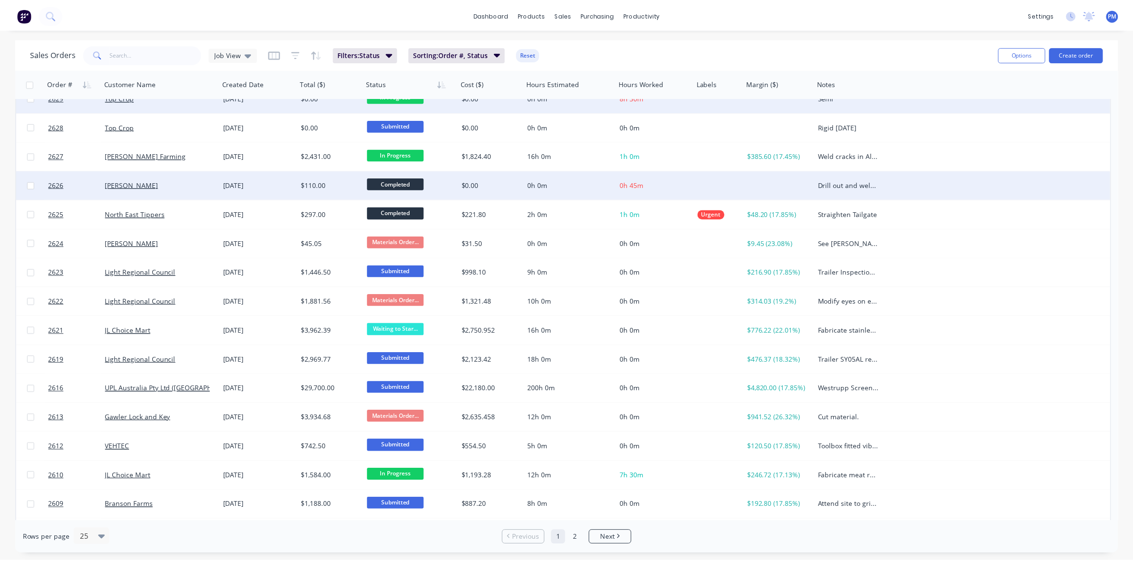
scroll to position [67, 0]
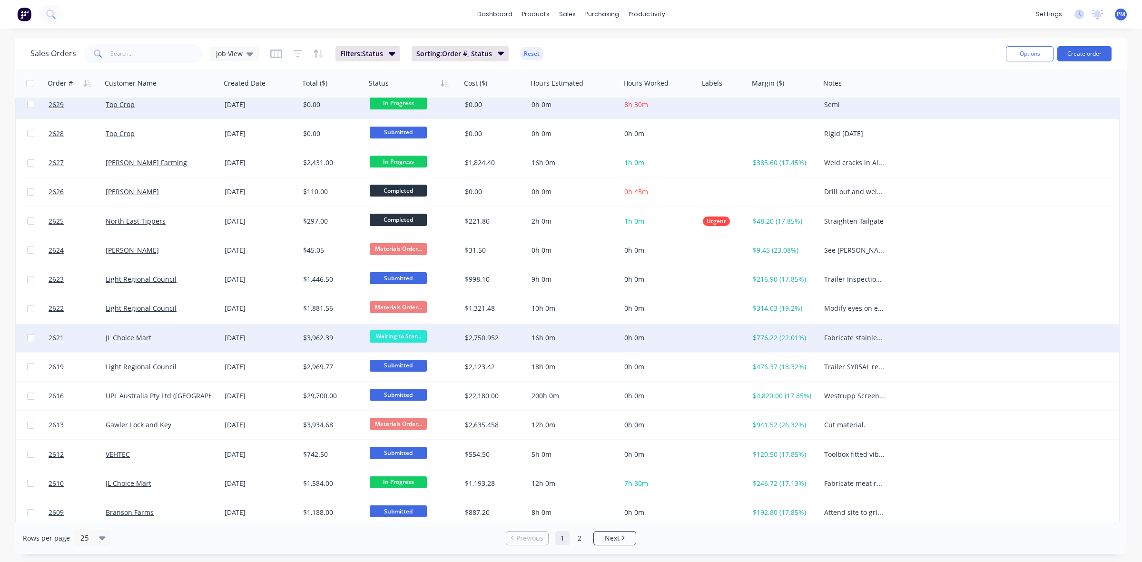
click at [196, 334] on div "JL Choice Mart" at bounding box center [159, 338] width 106 height 10
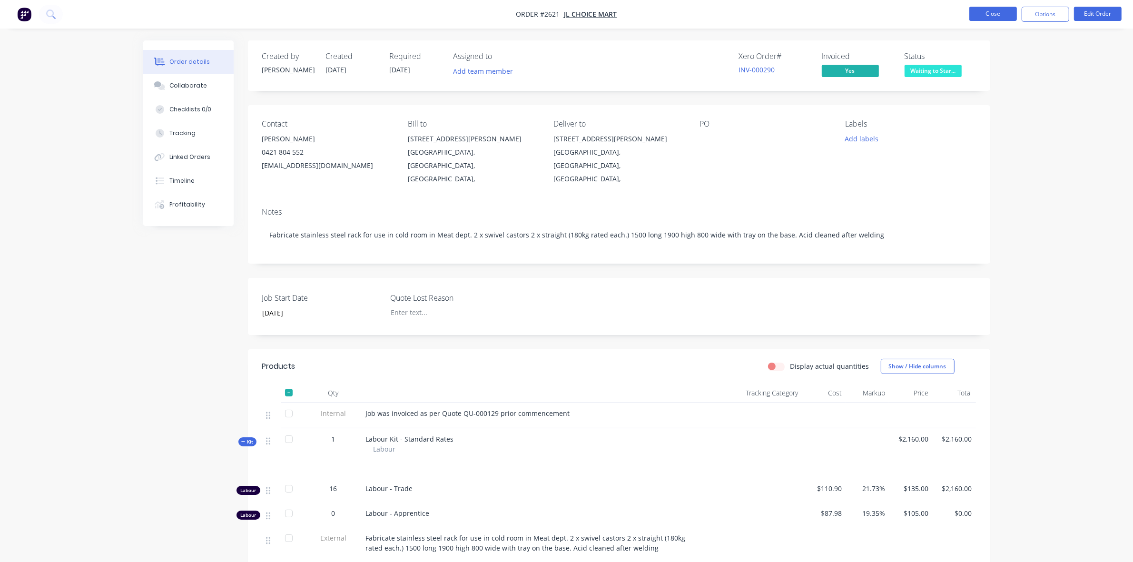
click at [1002, 12] on button "Close" at bounding box center [993, 14] width 48 height 14
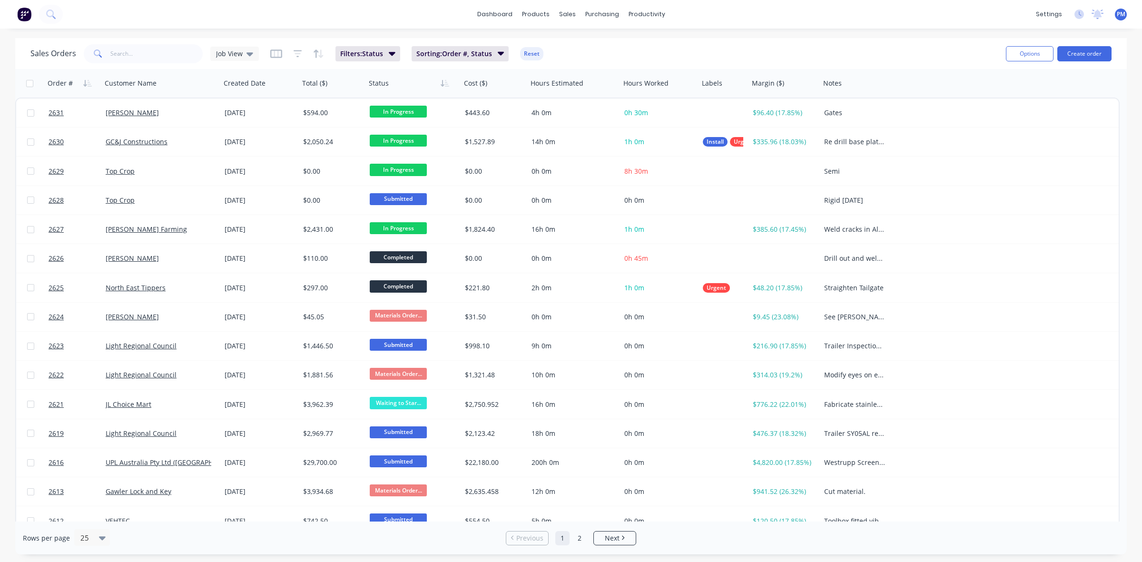
click at [86, 14] on div "dashboard products sales purchasing productivity dashboard products Product Cat…" at bounding box center [571, 14] width 1142 height 29
click at [54, 16] on icon at bounding box center [50, 14] width 9 height 9
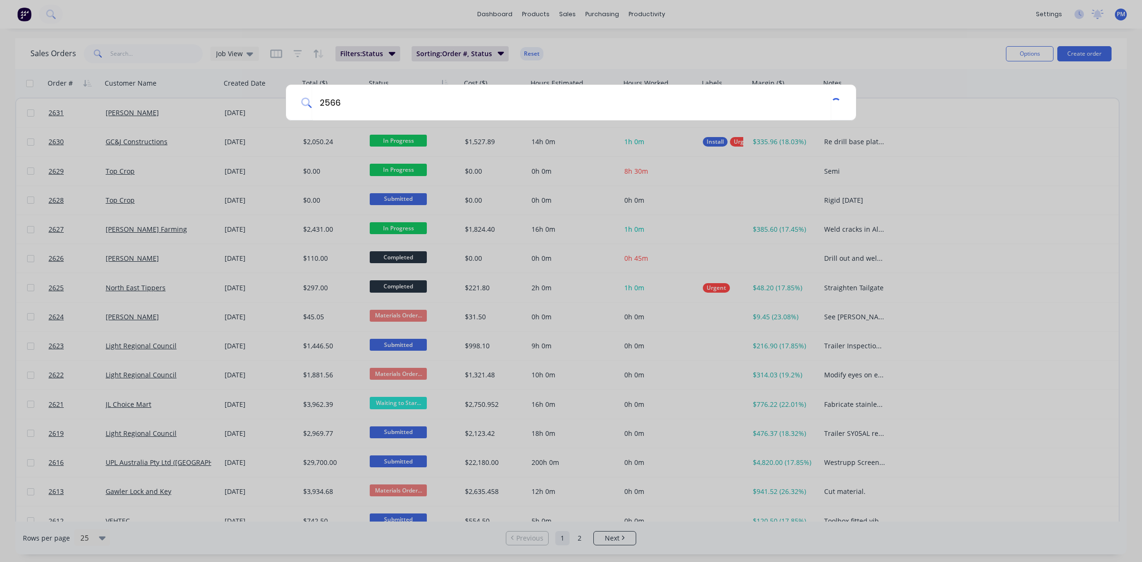
type input "2566"
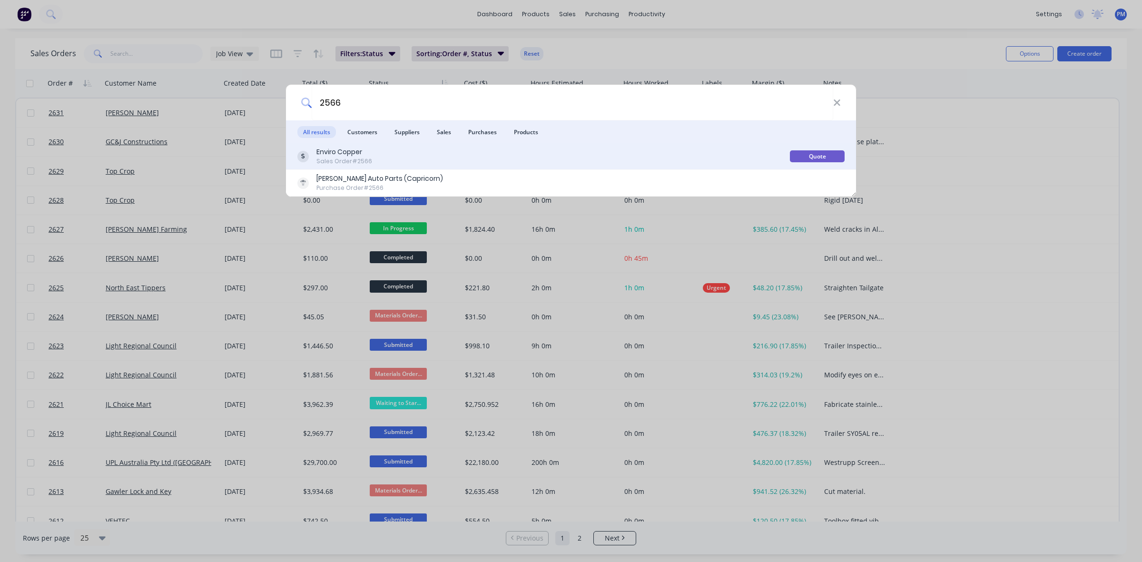
click at [355, 151] on div "Enviro Copper" at bounding box center [344, 152] width 56 height 10
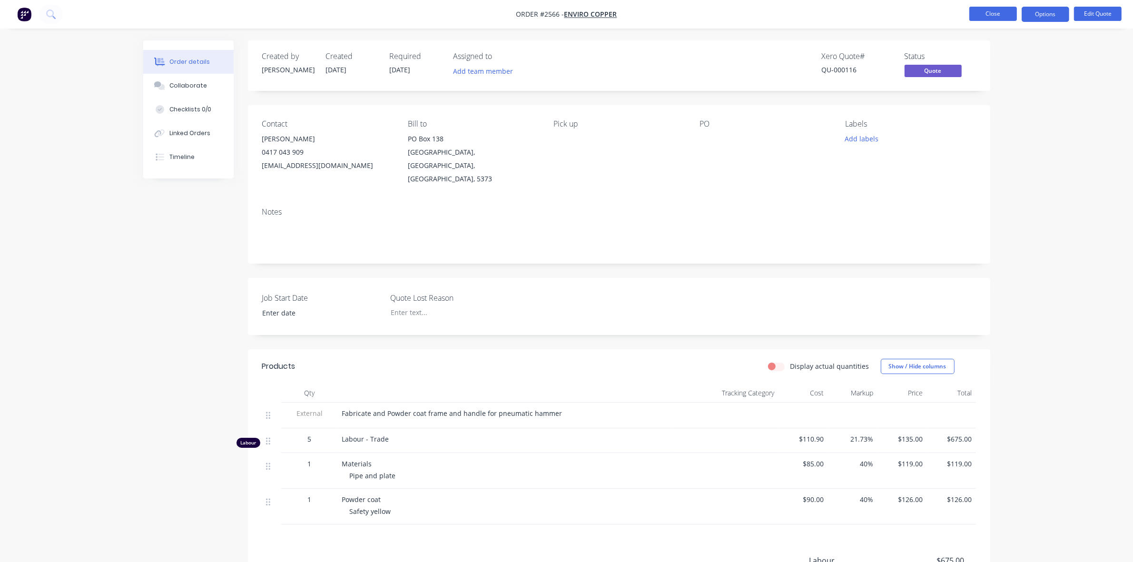
click at [998, 12] on button "Close" at bounding box center [993, 14] width 48 height 14
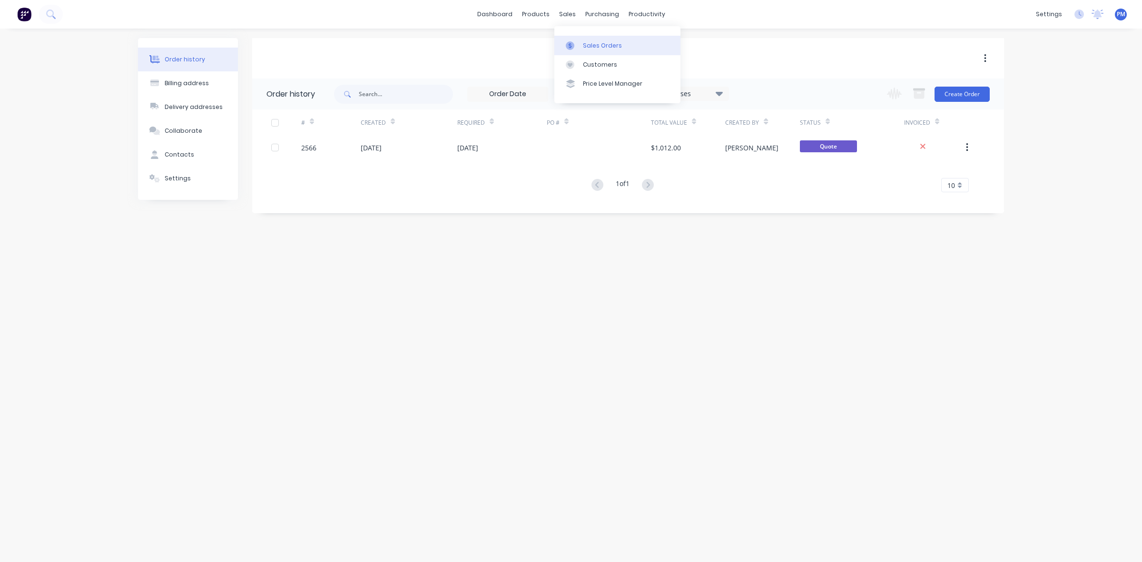
click at [590, 41] on div "Sales Orders" at bounding box center [602, 45] width 39 height 9
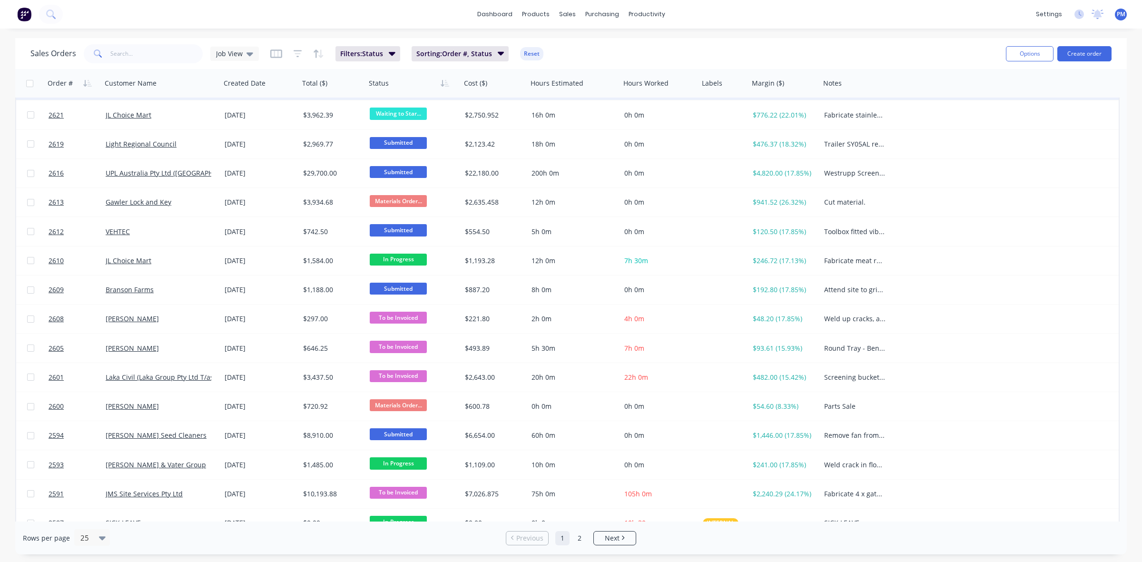
scroll to position [304, 0]
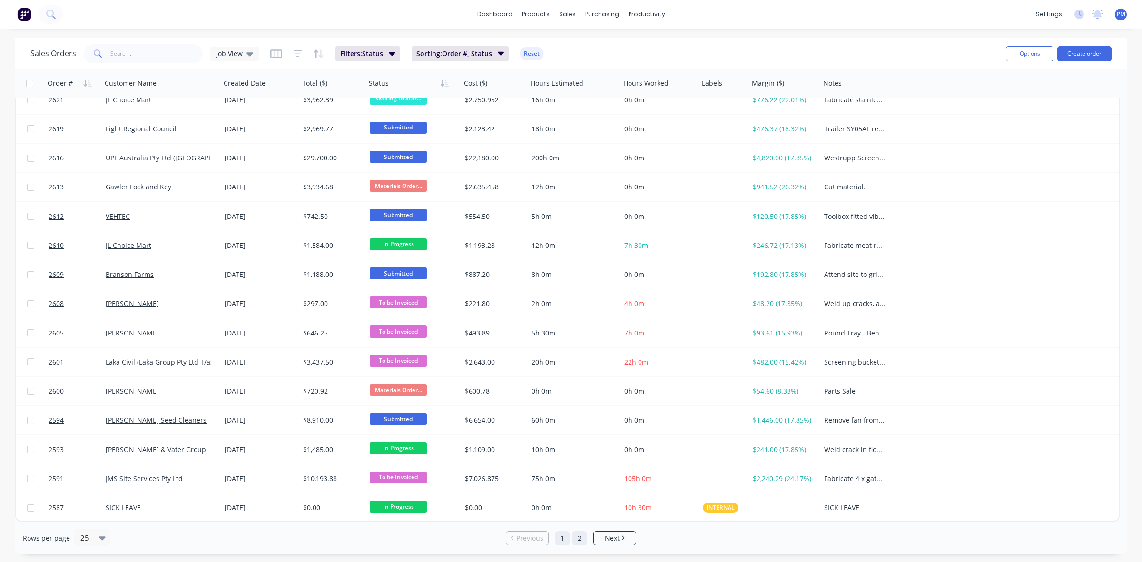
click at [578, 538] on link "2" at bounding box center [579, 538] width 14 height 14
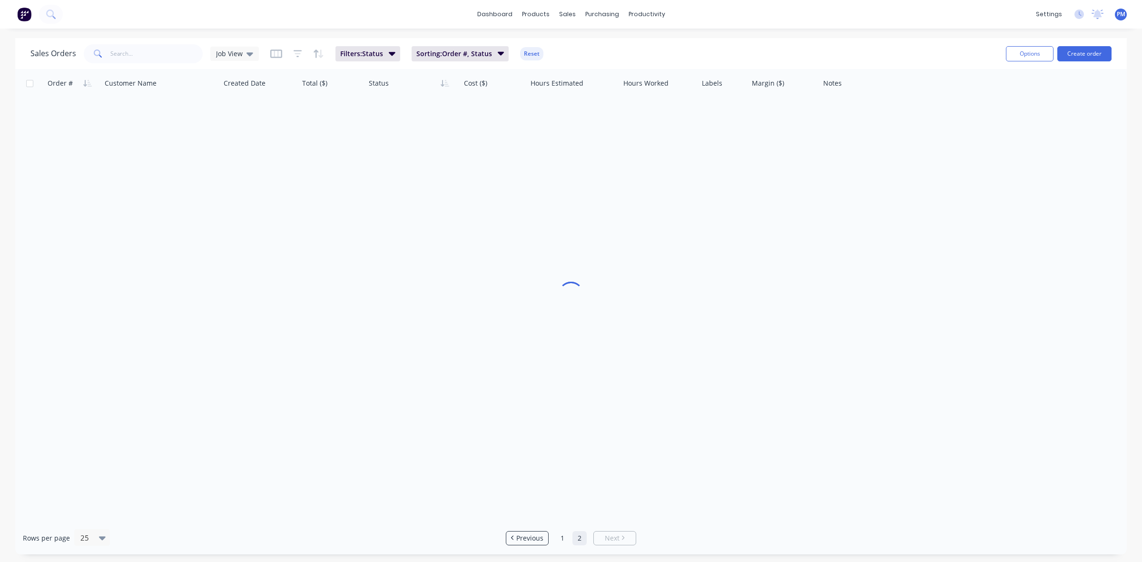
scroll to position [0, 0]
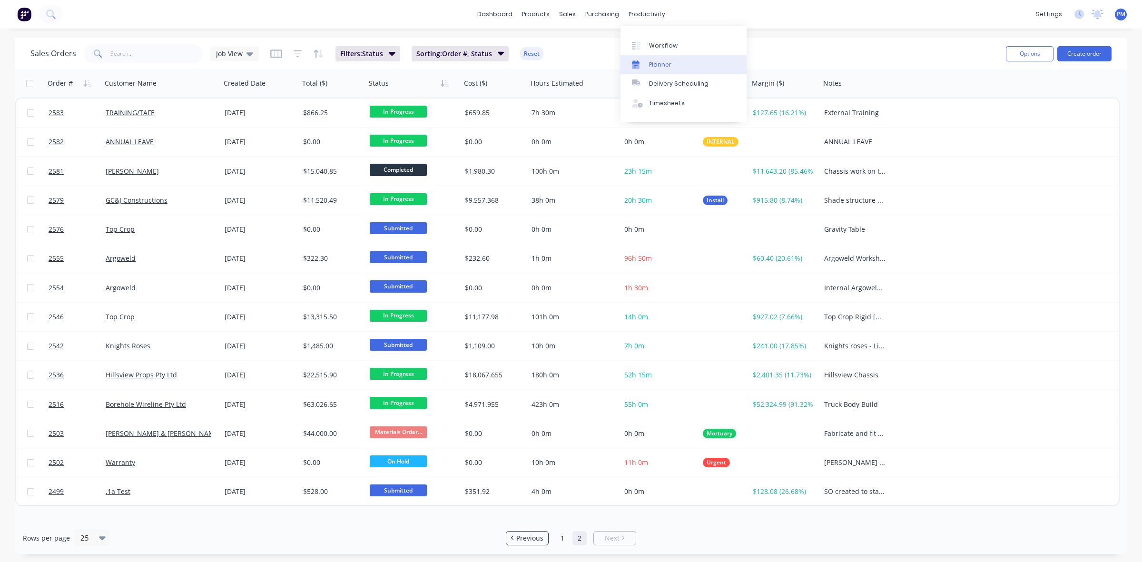
click at [662, 63] on div "Planner" at bounding box center [660, 64] width 22 height 9
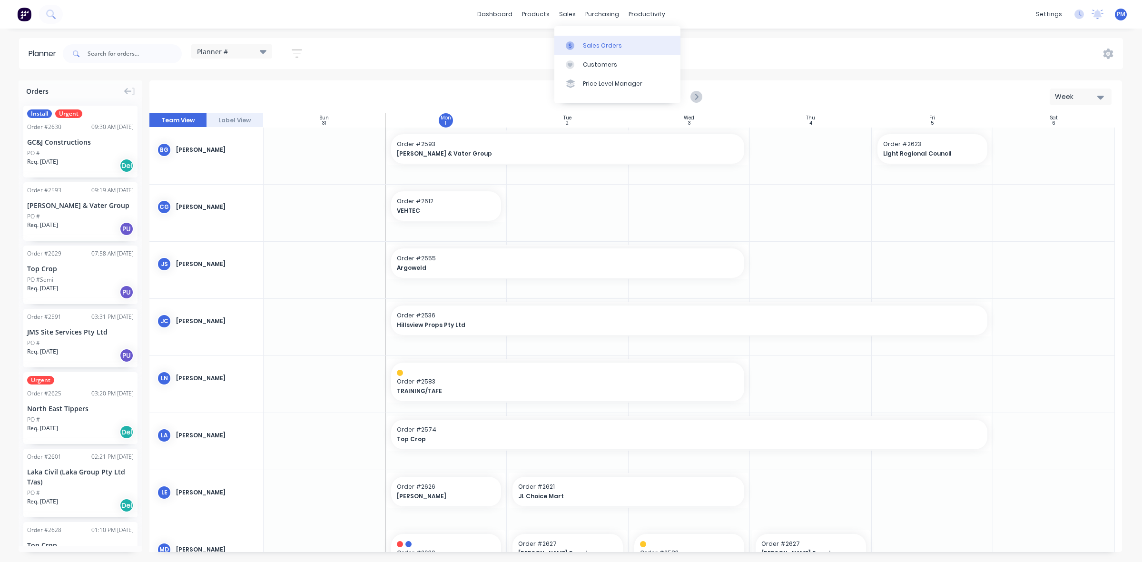
click at [589, 41] on div "Sales Orders" at bounding box center [602, 45] width 39 height 9
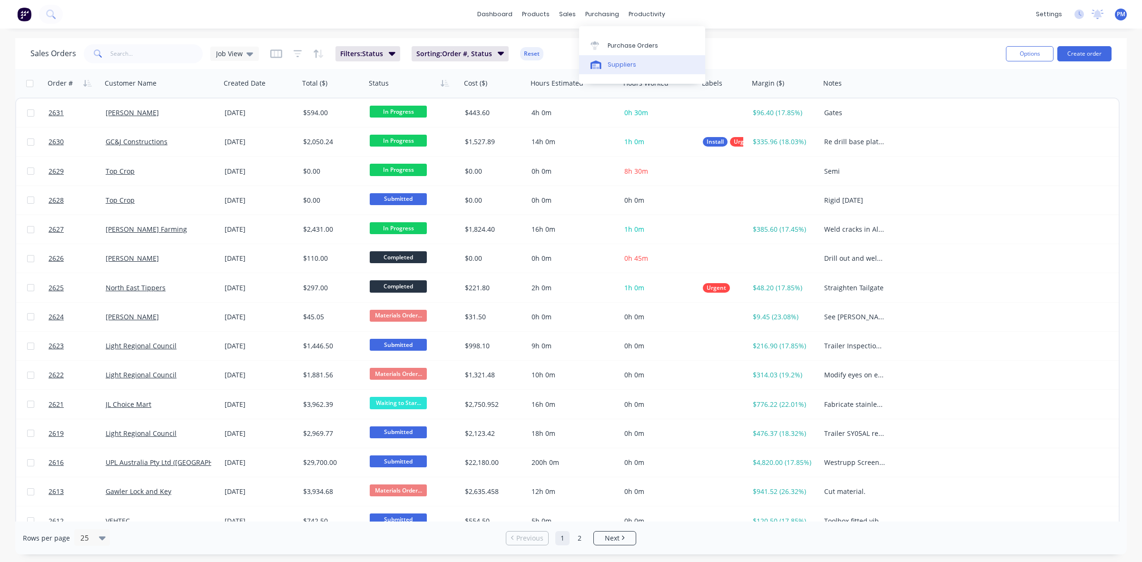
click at [615, 63] on div "Suppliers" at bounding box center [621, 64] width 29 height 9
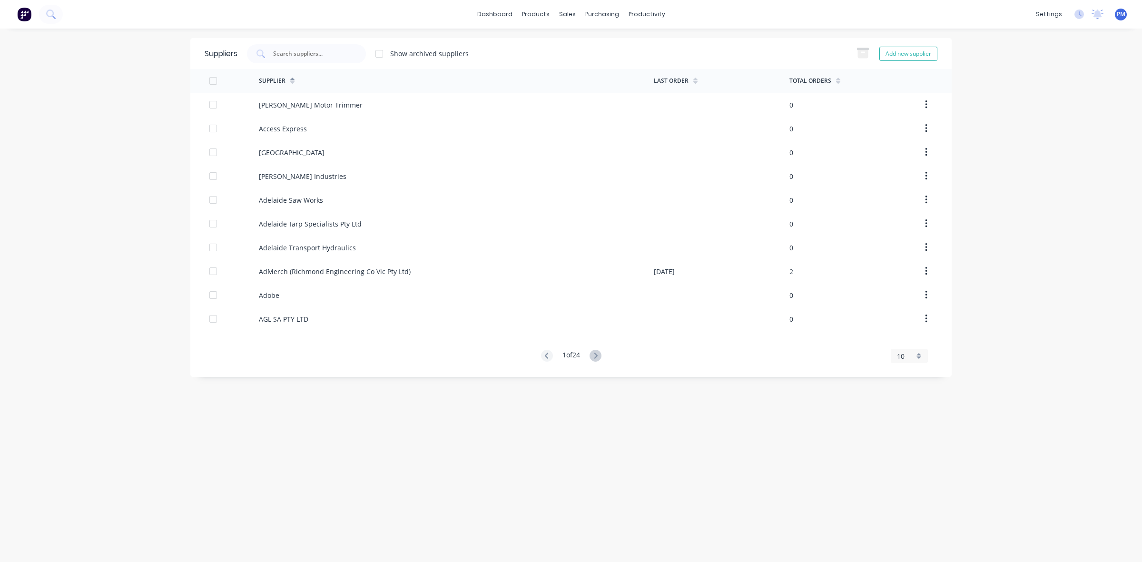
click at [207, 13] on div "dashboard products sales purchasing productivity dashboard products Product Cat…" at bounding box center [571, 14] width 1142 height 29
click at [52, 16] on g at bounding box center [50, 14] width 9 height 9
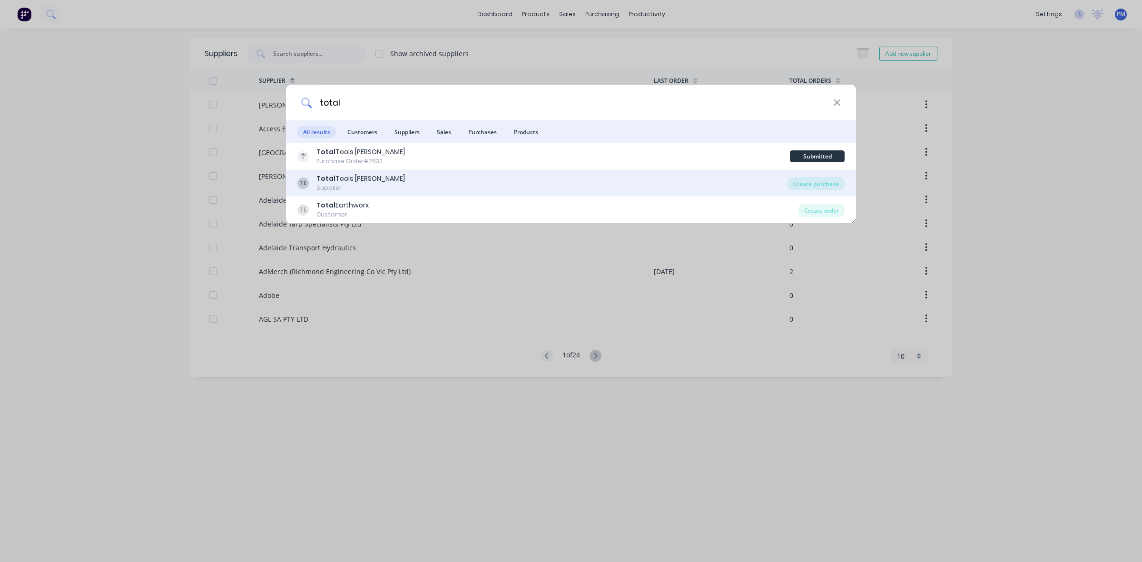
type input "total"
click at [343, 181] on div "Total Tools [PERSON_NAME]" at bounding box center [360, 179] width 88 height 10
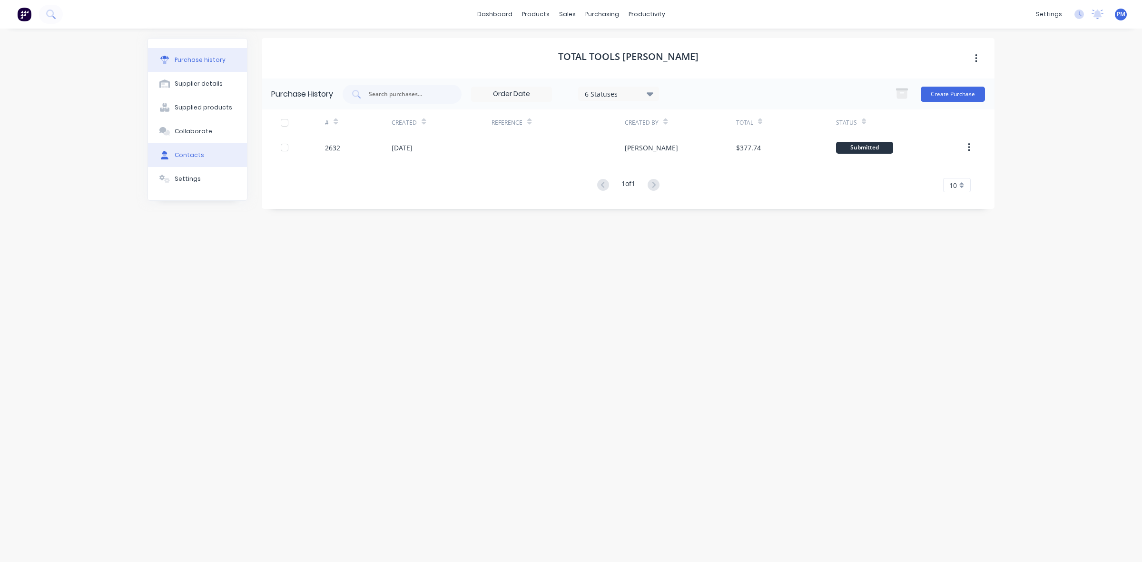
click at [194, 153] on div "Contacts" at bounding box center [189, 155] width 29 height 9
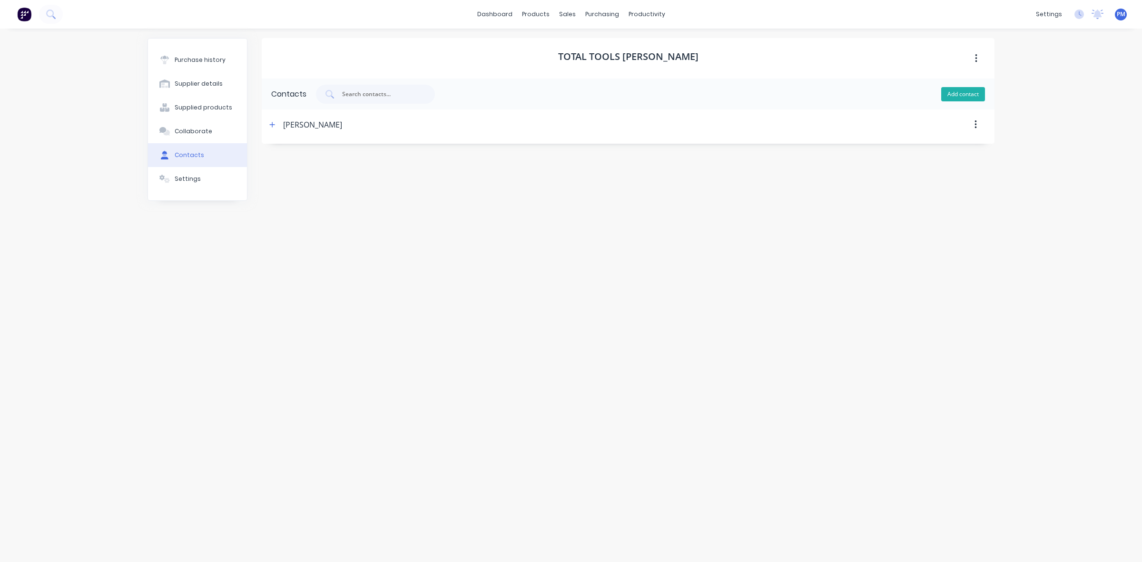
click at [954, 95] on button "Add contact" at bounding box center [963, 94] width 44 height 14
select select "AU"
click at [292, 122] on div "New Contact" at bounding box center [306, 124] width 46 height 30
click at [274, 127] on icon "button" at bounding box center [272, 124] width 6 height 7
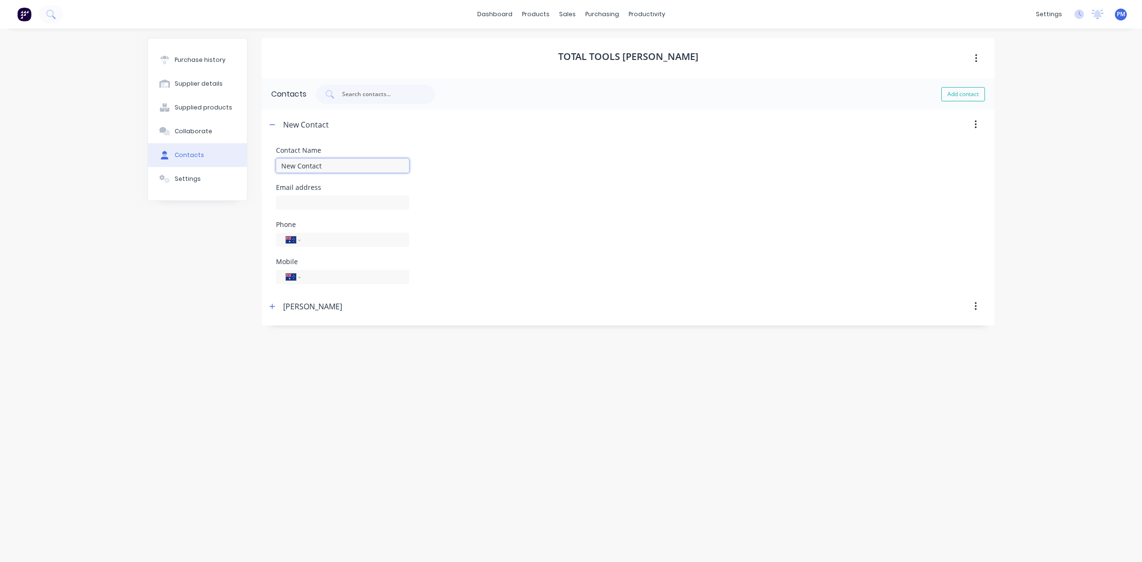
click at [298, 164] on input "New Contact" at bounding box center [342, 165] width 133 height 14
drag, startPoint x: 294, startPoint y: 166, endPoint x: 276, endPoint y: 165, distance: 18.1
click at [276, 165] on input "New Ty HumphriesContact" at bounding box center [342, 165] width 133 height 14
drag, startPoint x: 326, startPoint y: 165, endPoint x: 360, endPoint y: 165, distance: 33.3
click at [360, 165] on input "Ty HumphriesContact" at bounding box center [342, 165] width 133 height 14
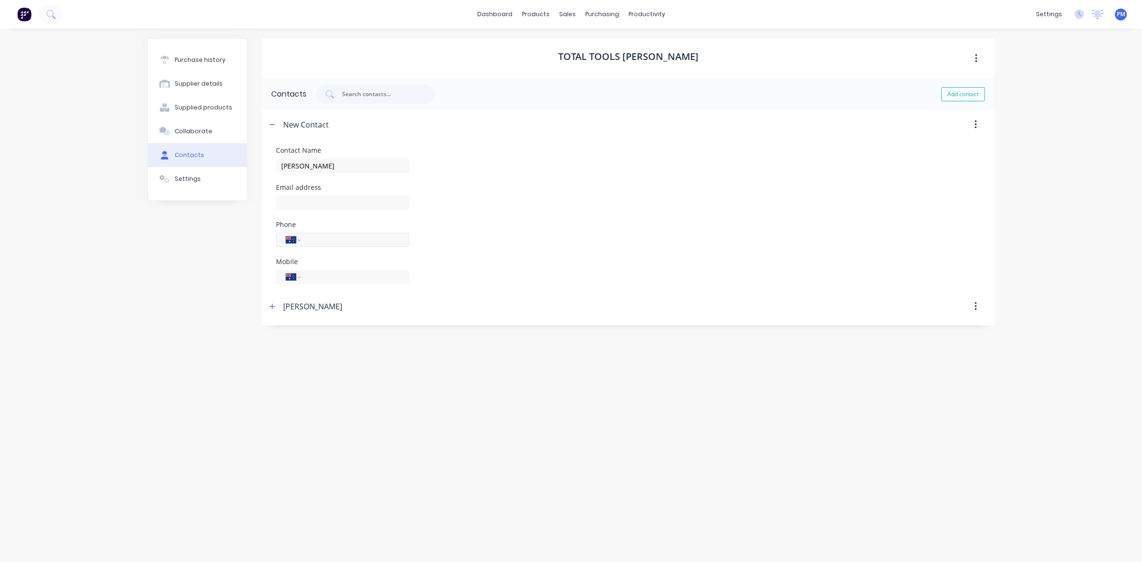
type input "[PERSON_NAME]"
click at [320, 243] on input "tel" at bounding box center [353, 240] width 92 height 11
click at [314, 275] on input "tel" at bounding box center [353, 277] width 92 height 11
type input "0427 472 386"
click at [338, 240] on input "tel" at bounding box center [353, 240] width 92 height 11
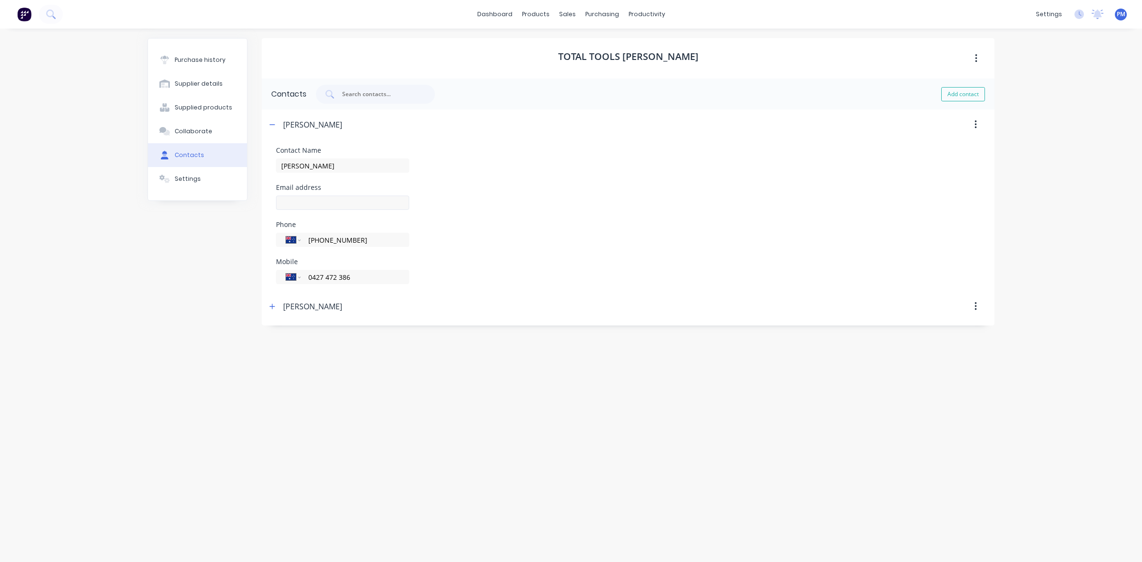
type input "[PHONE_NUMBER]"
click at [304, 200] on input at bounding box center [342, 203] width 133 height 14
type input "[EMAIL_ADDRESS][PERSON_NAME][DOMAIN_NAME]"
click at [960, 94] on button "Add contact" at bounding box center [963, 94] width 44 height 14
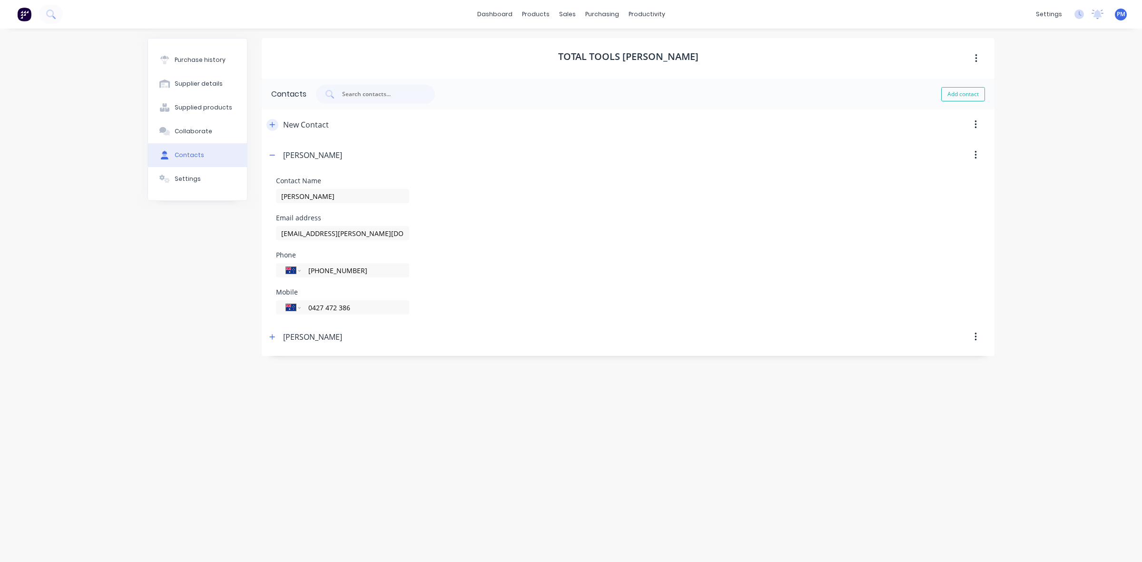
click at [273, 125] on icon "button" at bounding box center [272, 124] width 5 height 5
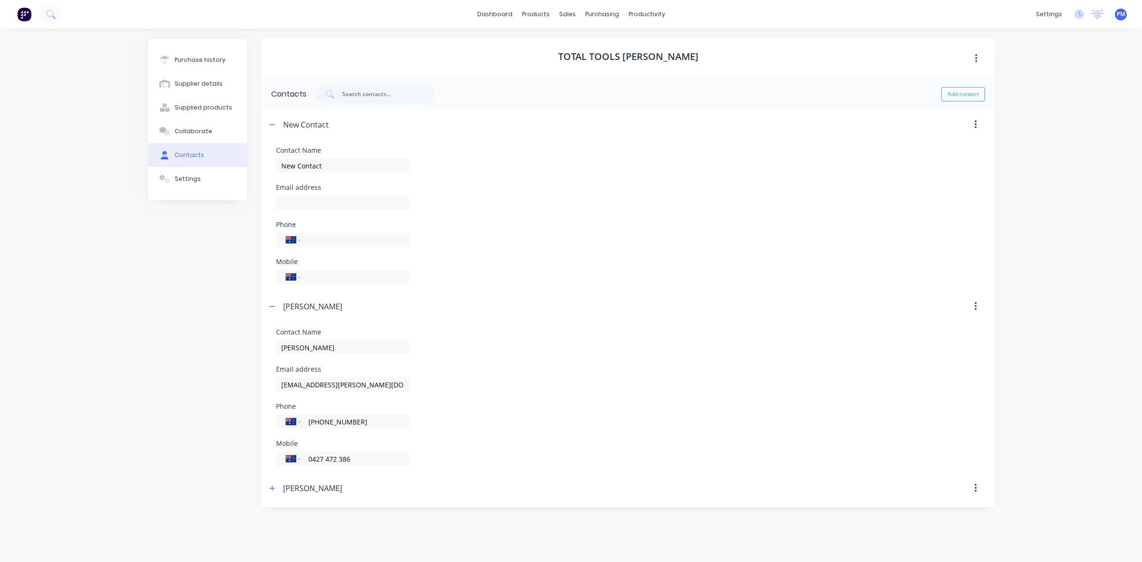
click at [974, 125] on icon "button" at bounding box center [975, 124] width 2 height 9
click at [907, 148] on div "Delete" at bounding box center [941, 150] width 73 height 14
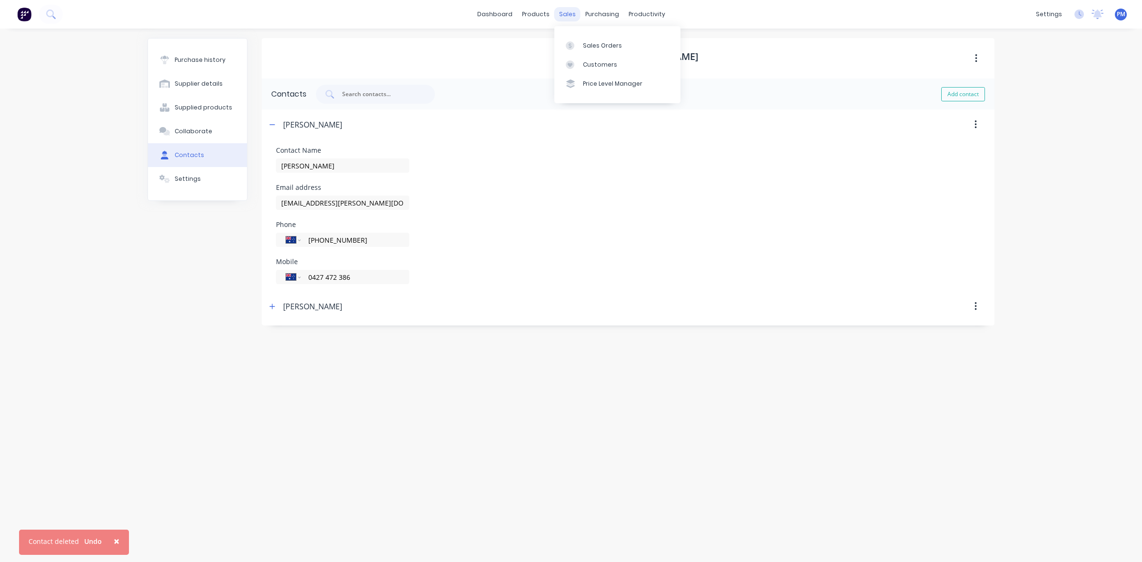
click at [562, 13] on div "sales" at bounding box center [567, 14] width 26 height 14
click at [584, 41] on div "Sales Orders" at bounding box center [602, 45] width 39 height 9
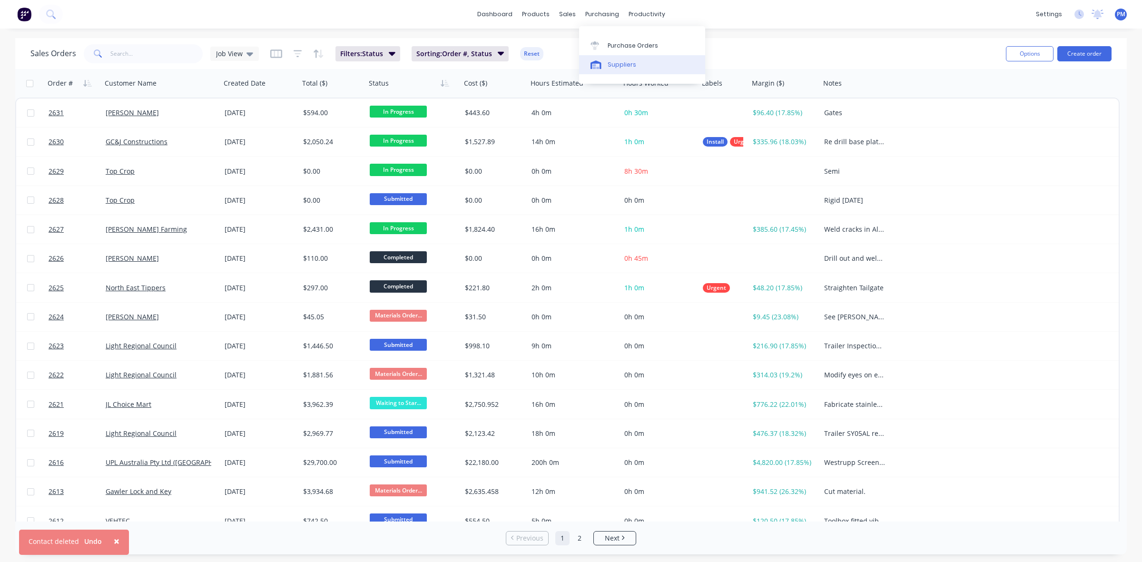
click at [615, 64] on div "Suppliers" at bounding box center [621, 64] width 29 height 9
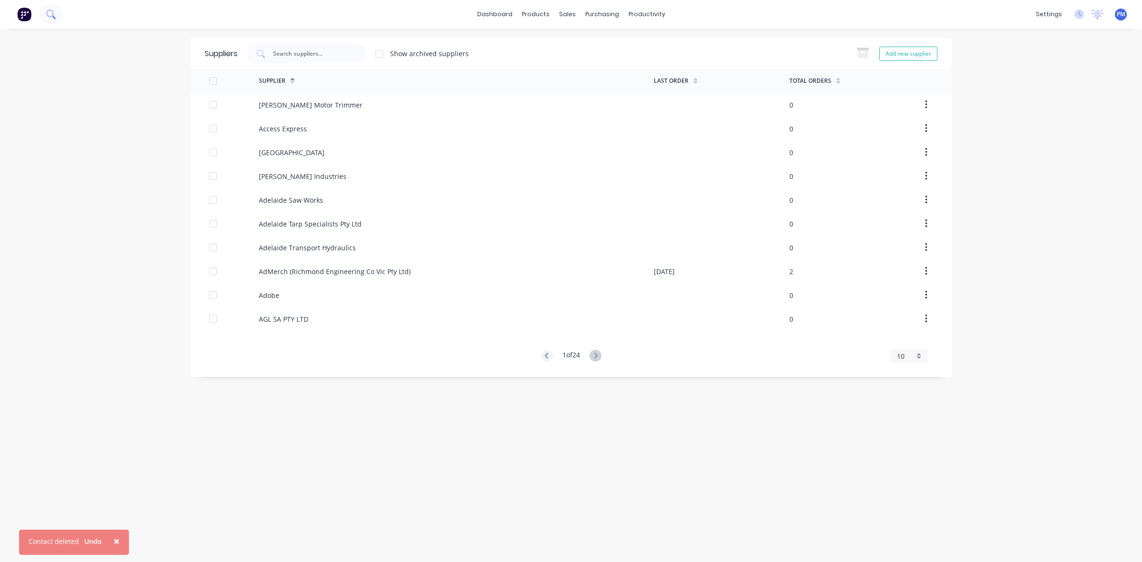
click at [45, 15] on button at bounding box center [51, 14] width 24 height 19
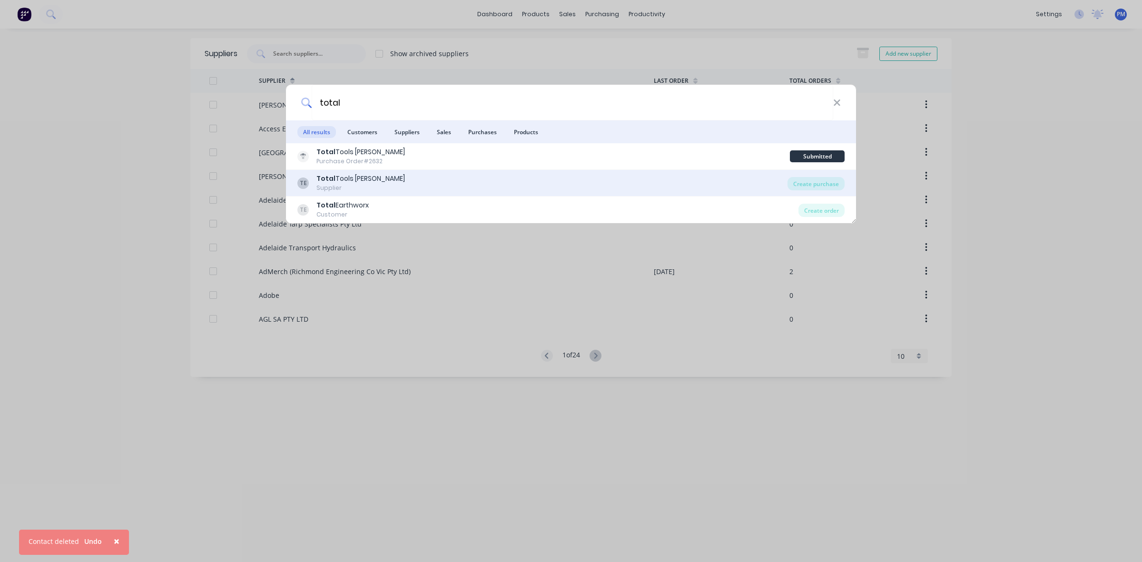
type input "total"
click at [343, 178] on div "Total Tools [PERSON_NAME]" at bounding box center [360, 179] width 88 height 10
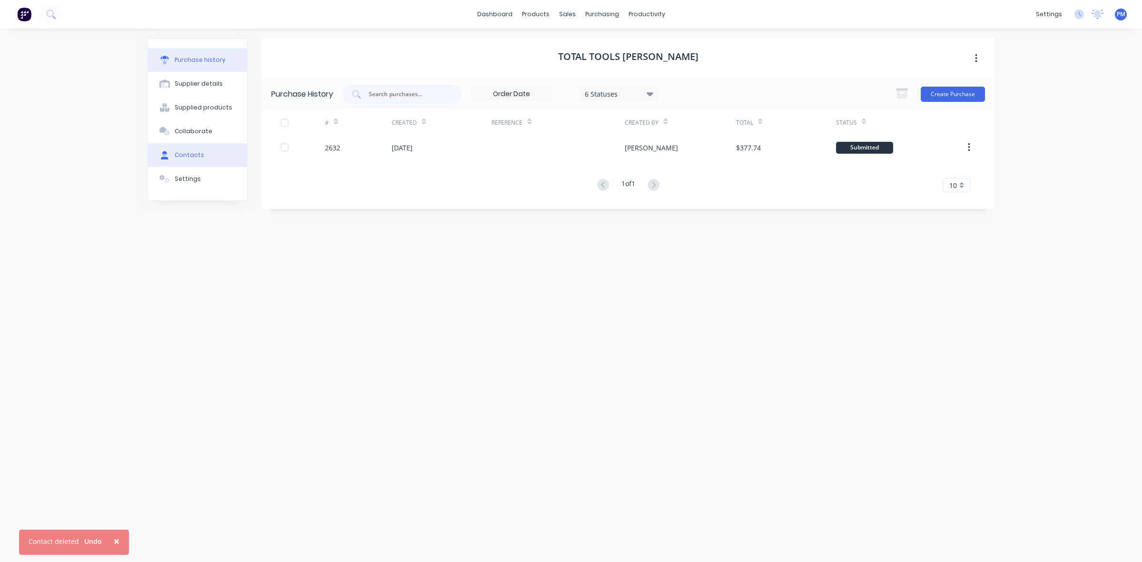
click at [189, 156] on div "Contacts" at bounding box center [189, 155] width 29 height 9
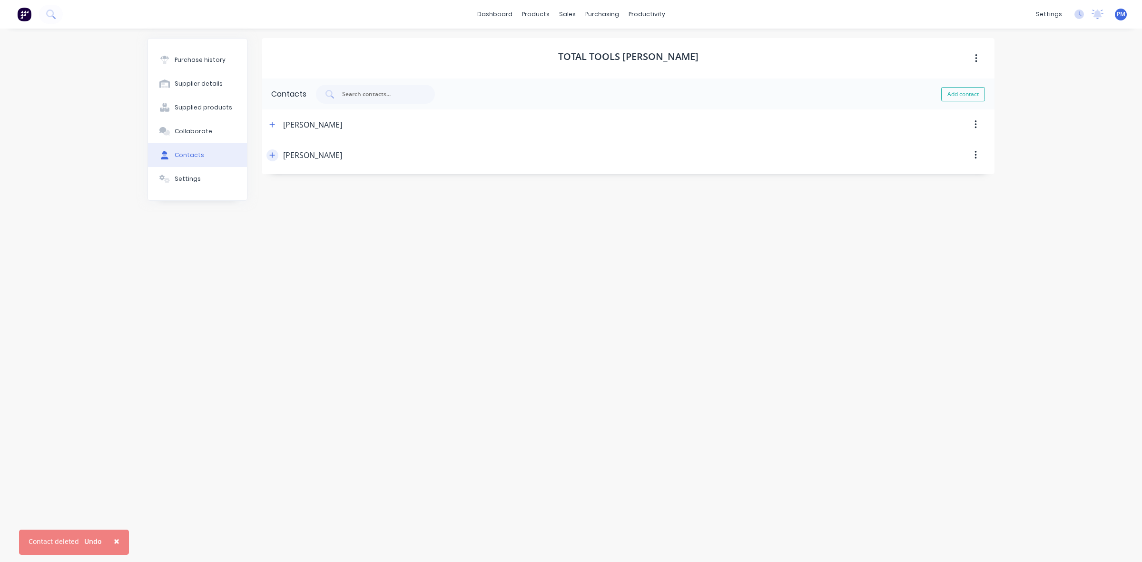
click at [272, 156] on icon "button" at bounding box center [272, 154] width 5 height 5
click at [272, 156] on icon "button" at bounding box center [272, 155] width 6 height 7
click at [657, 65] on div "Planner" at bounding box center [660, 64] width 22 height 9
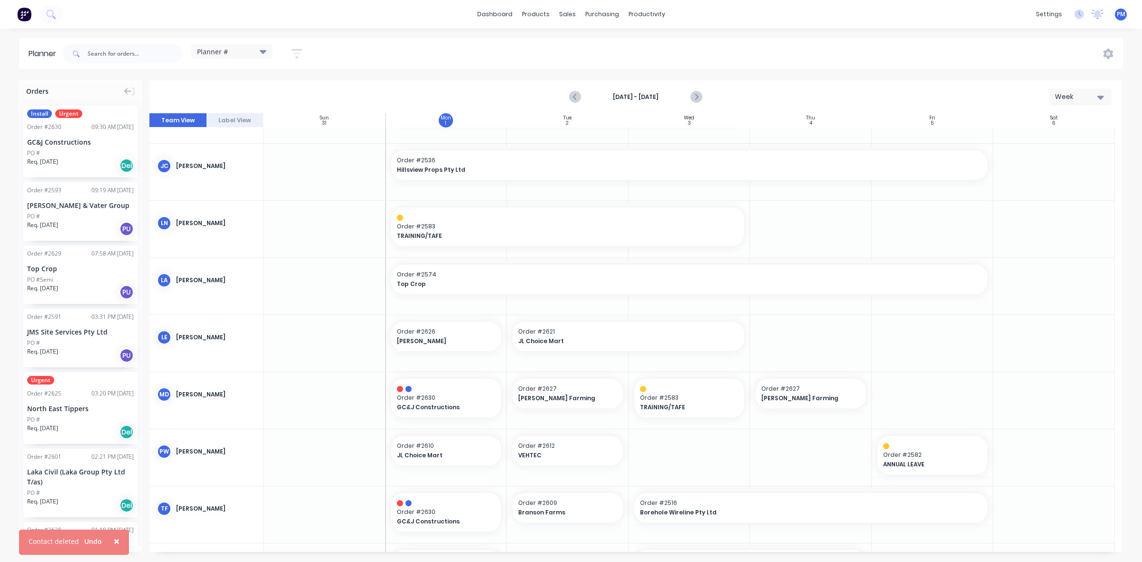
scroll to position [151, 0]
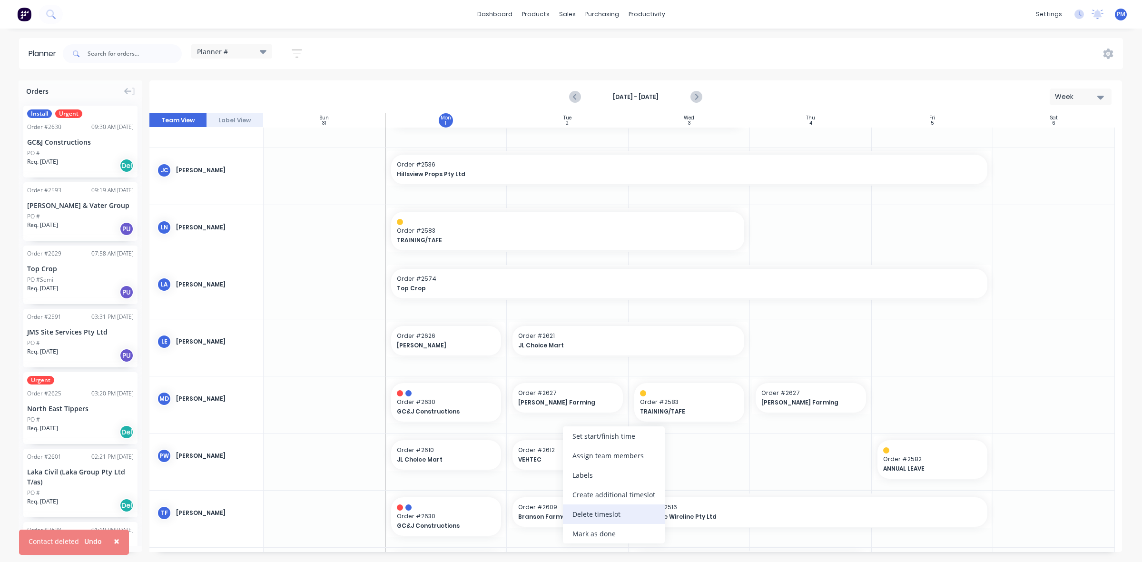
click at [587, 515] on div "Delete timeslot" at bounding box center [614, 514] width 102 height 20
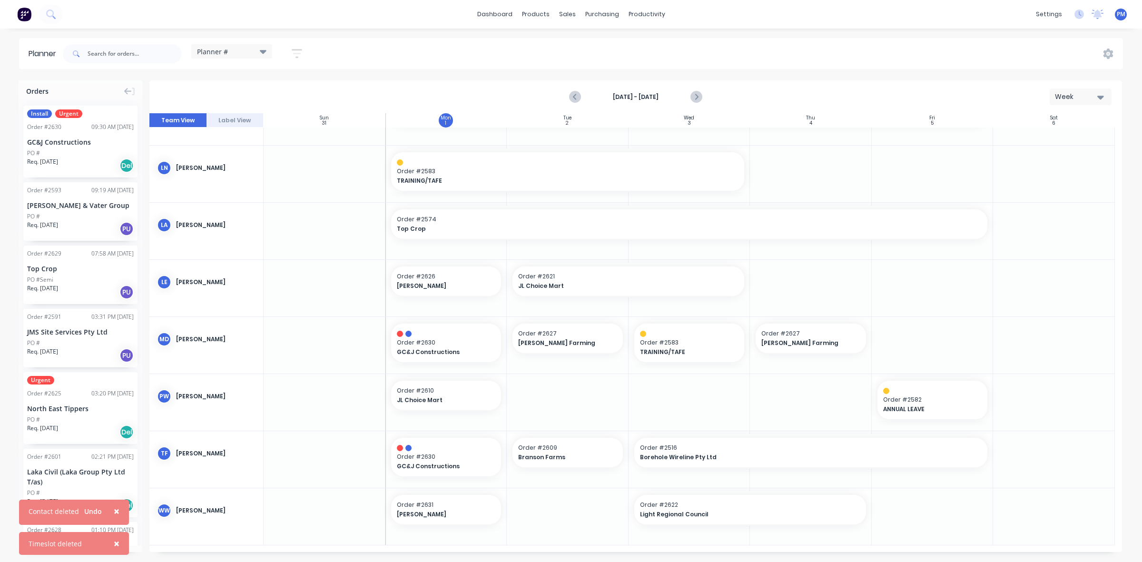
scroll to position [203, 0]
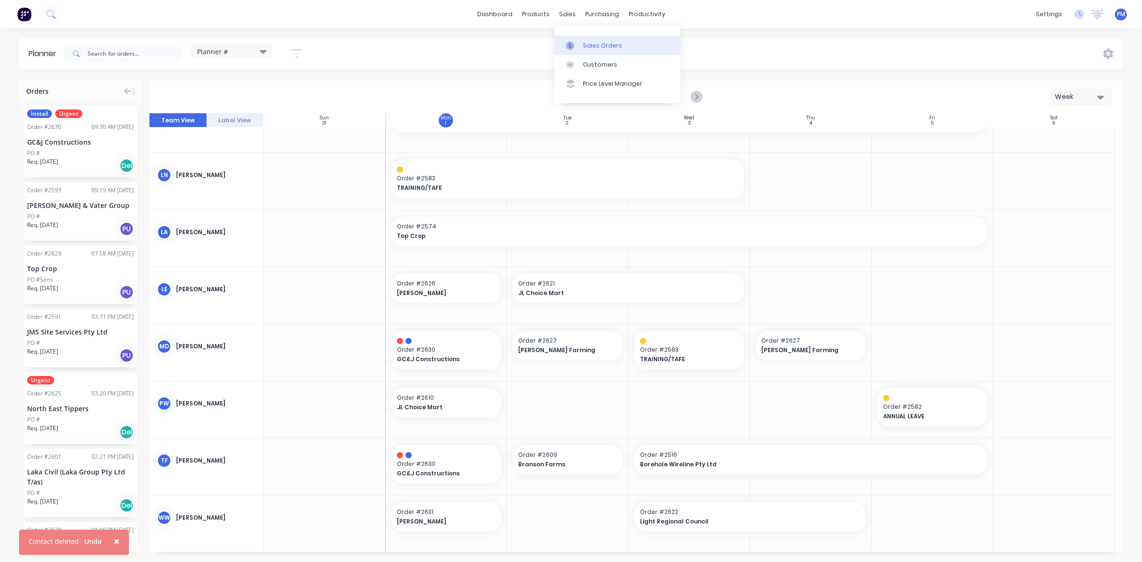
click at [596, 41] on div "Sales Orders" at bounding box center [602, 45] width 39 height 9
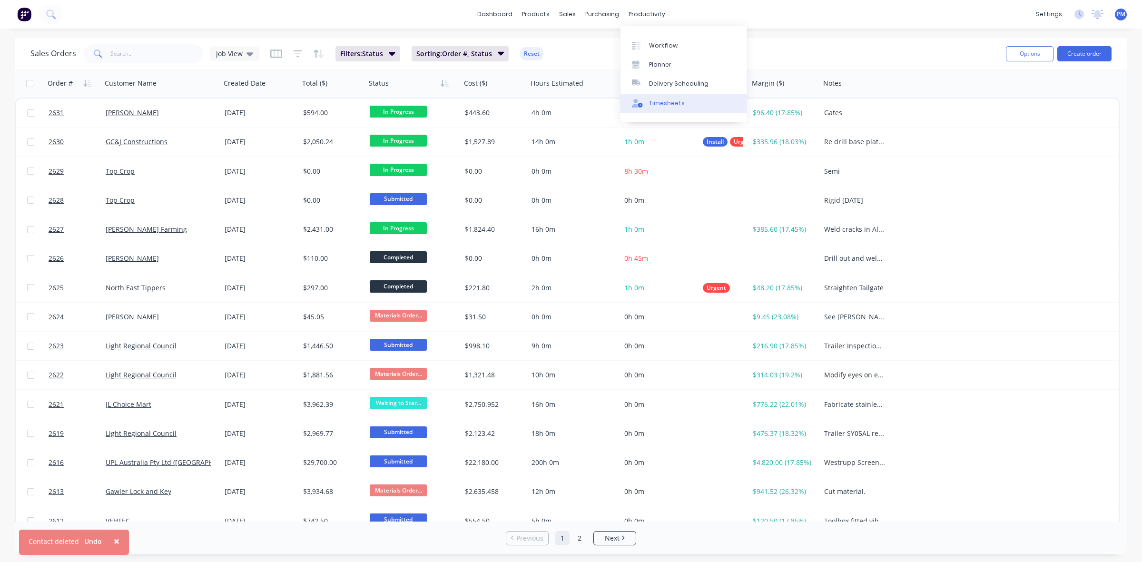
click at [657, 101] on div "Timesheets" at bounding box center [667, 103] width 36 height 9
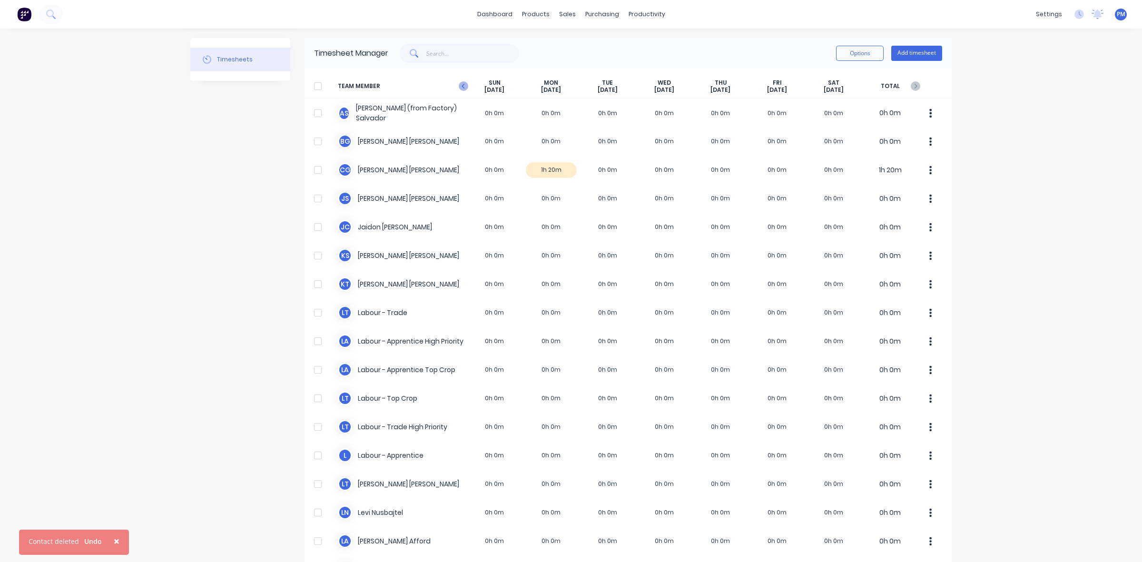
click at [459, 86] on icon "button" at bounding box center [464, 86] width 10 height 10
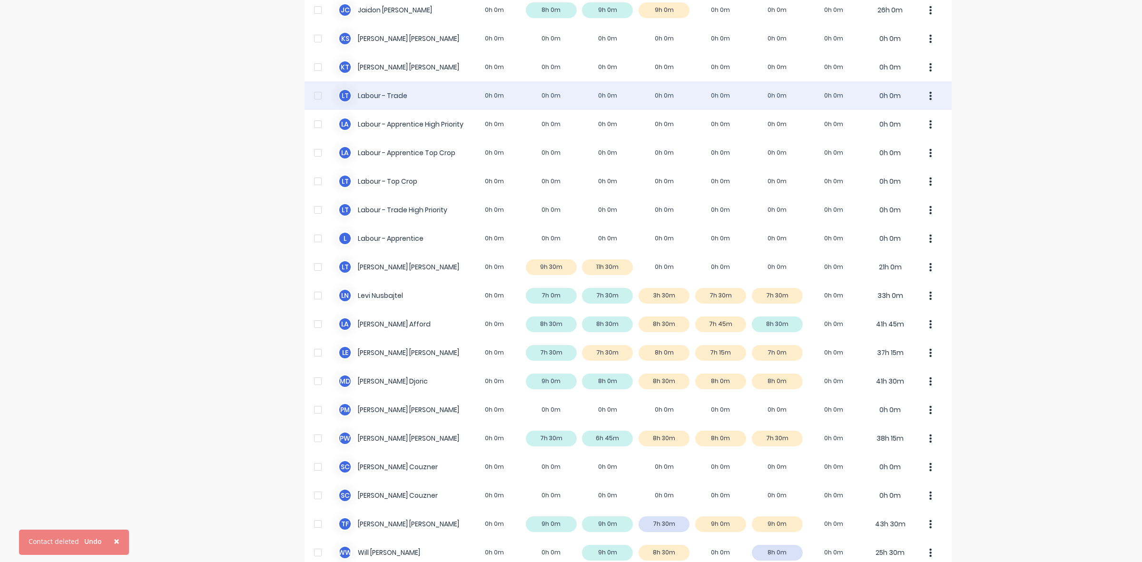
scroll to position [265, 0]
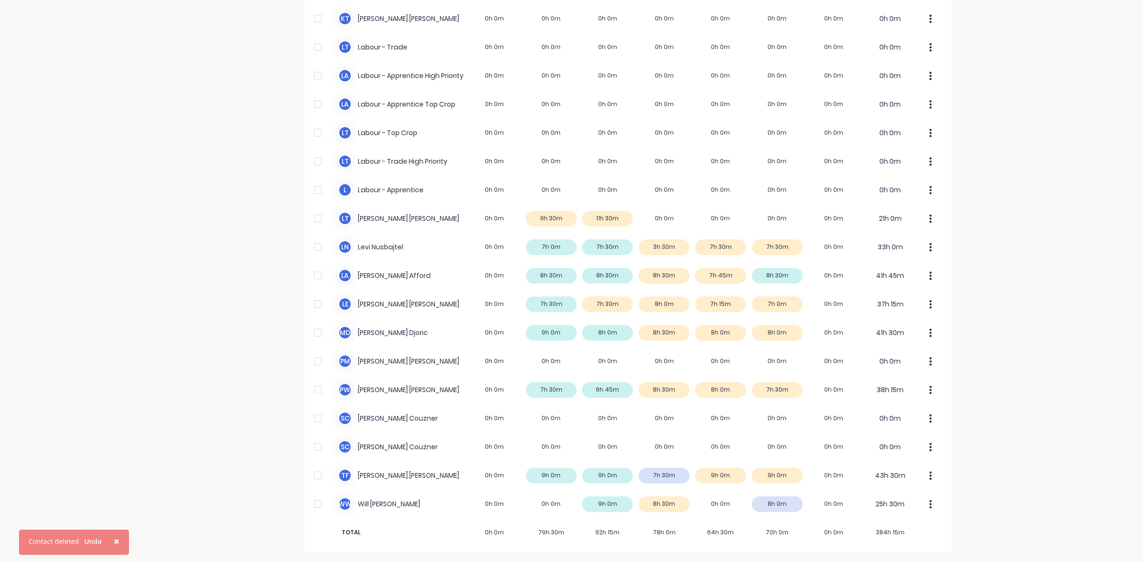
click at [116, 542] on span "×" at bounding box center [117, 540] width 6 height 13
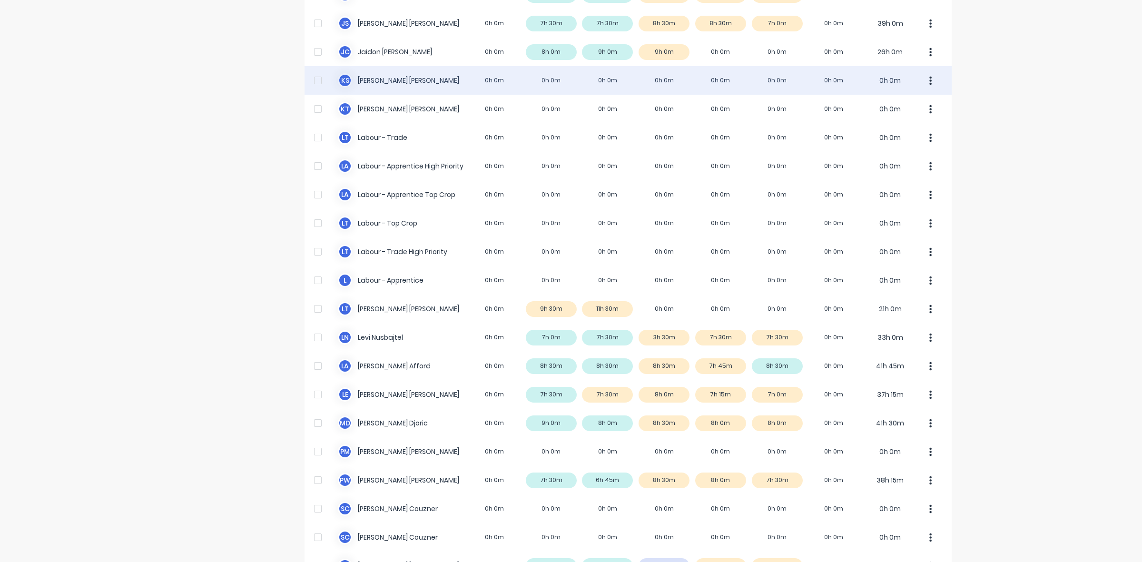
scroll to position [0, 0]
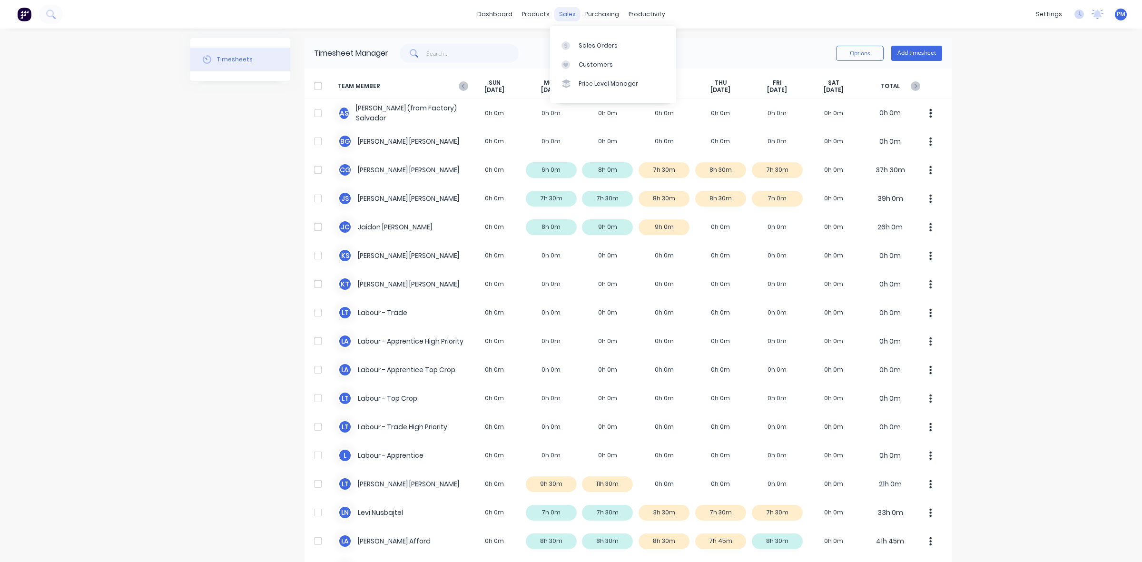
click at [562, 15] on div "sales" at bounding box center [567, 14] width 26 height 14
click at [587, 44] on div "Sales Orders" at bounding box center [597, 45] width 39 height 9
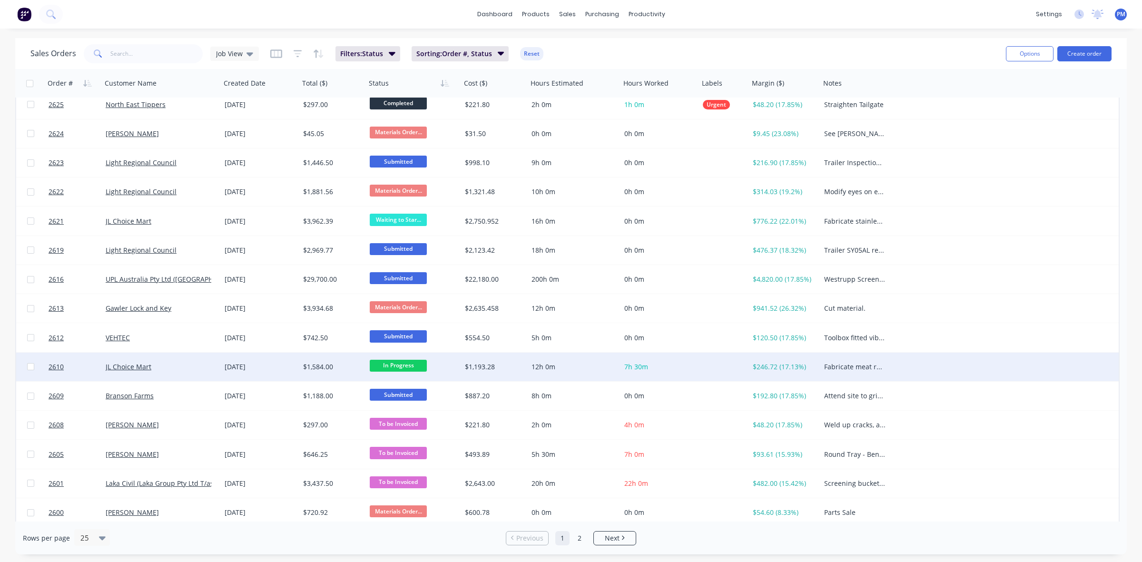
scroll to position [238, 0]
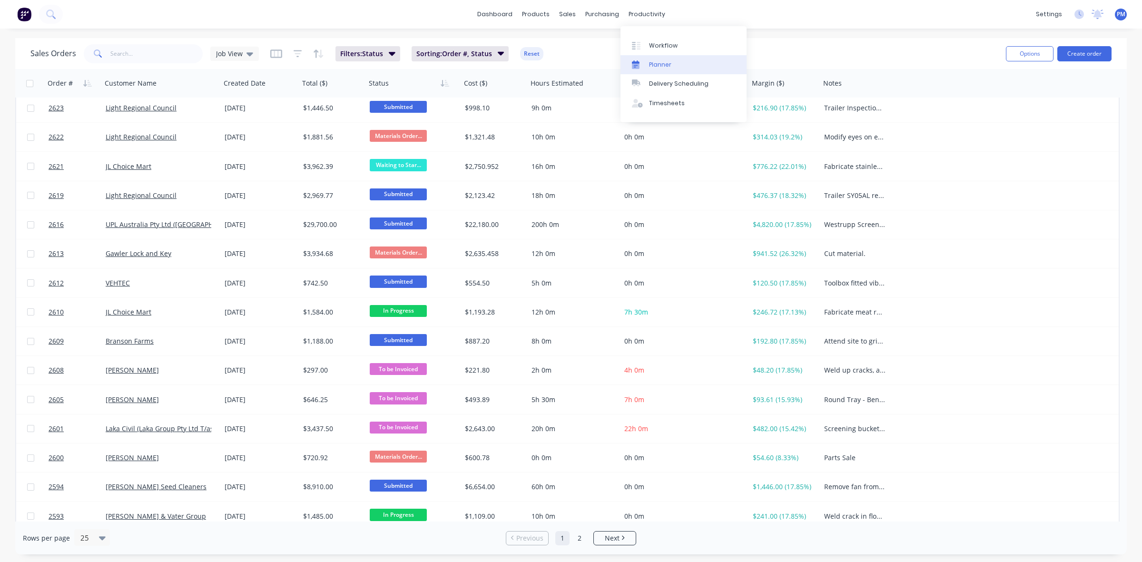
click at [657, 65] on div "Planner" at bounding box center [660, 64] width 22 height 9
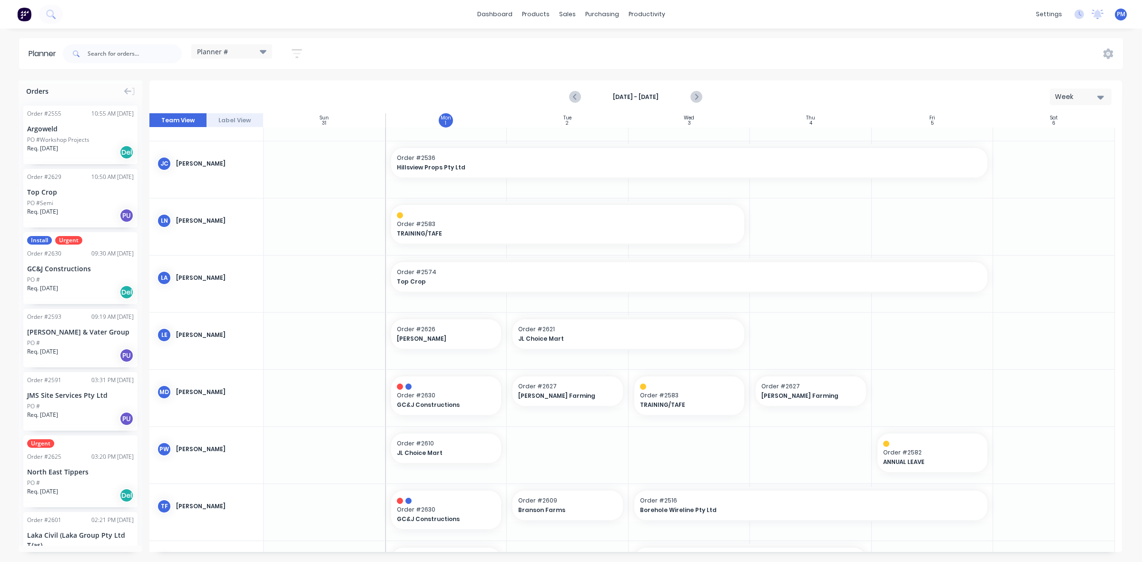
scroll to position [178, 0]
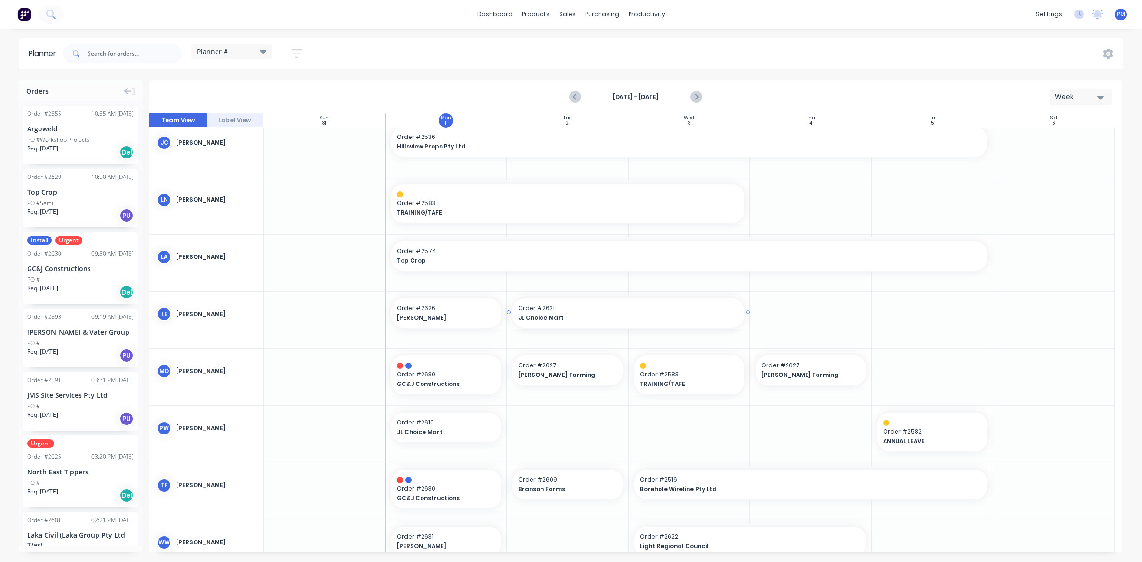
drag, startPoint x: 507, startPoint y: 310, endPoint x: 445, endPoint y: 308, distance: 61.9
drag, startPoint x: 552, startPoint y: 313, endPoint x: 467, endPoint y: 336, distance: 88.3
